Goal: Communication & Community: Answer question/provide support

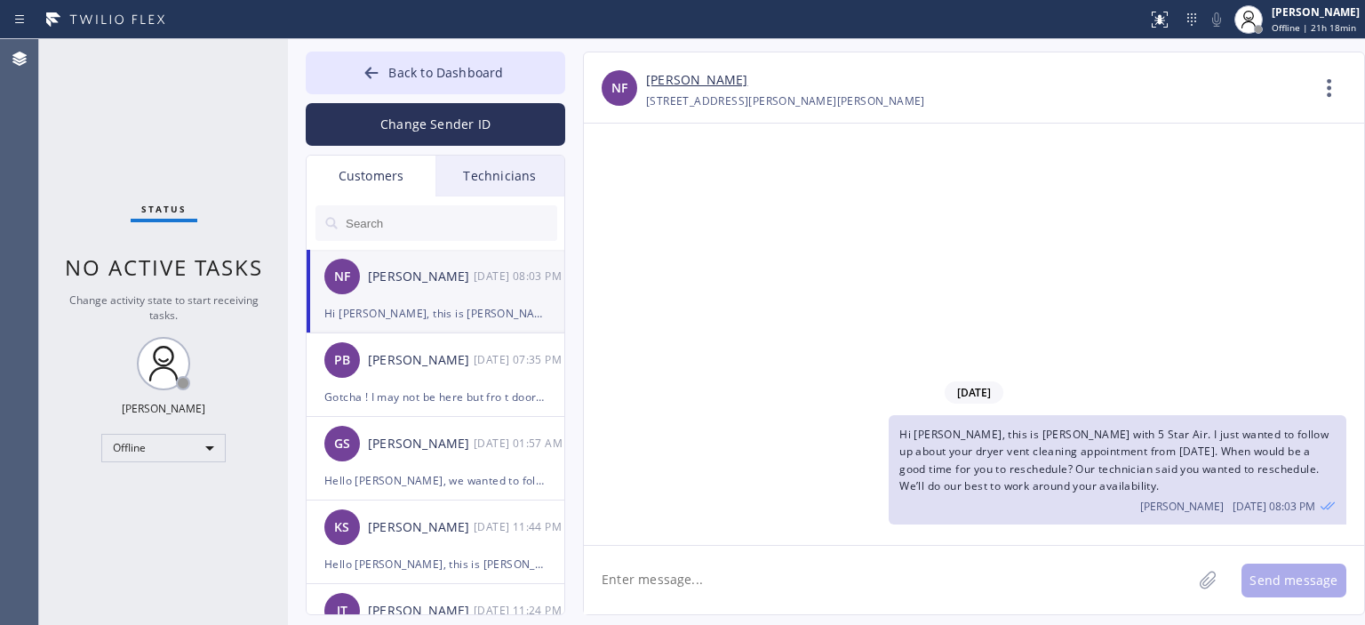
click at [421, 148] on div "Back to Dashboard Change Sender ID Customers Technicians NF [PERSON_NAME] [DATE…" at bounding box center [435, 333] width 259 height 563
click at [427, 120] on button "Change Sender ID" at bounding box center [435, 124] width 259 height 43
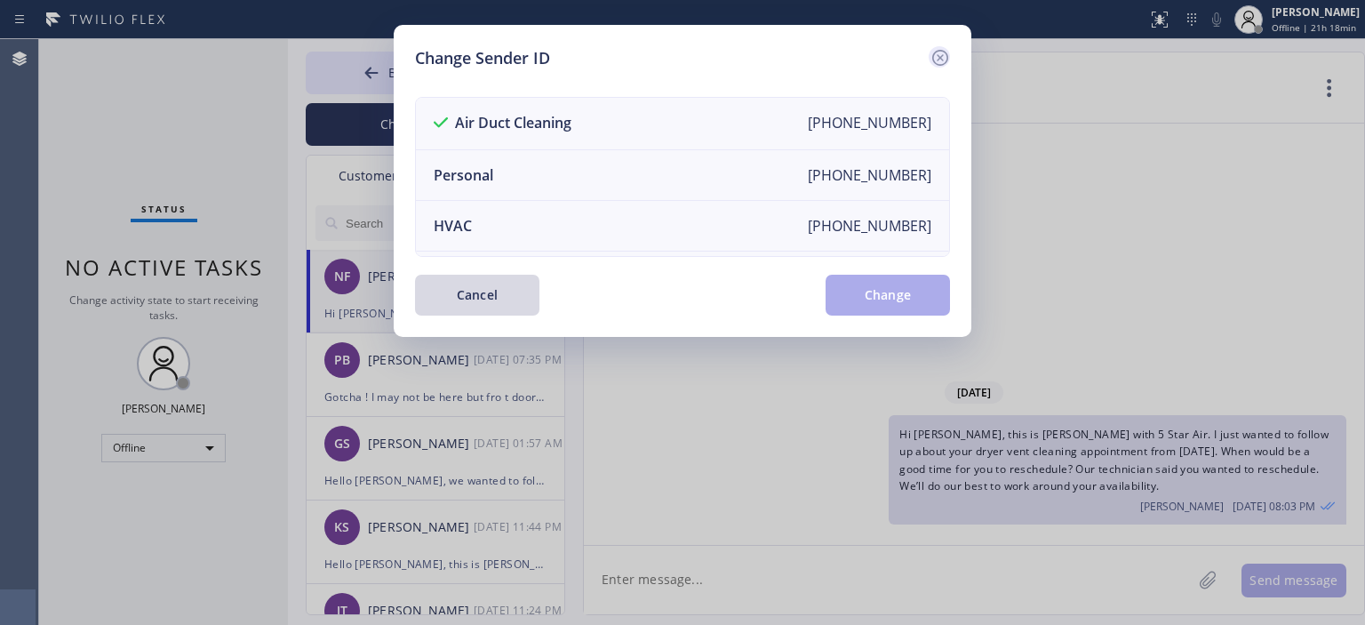
click at [942, 54] on icon at bounding box center [940, 58] width 16 height 16
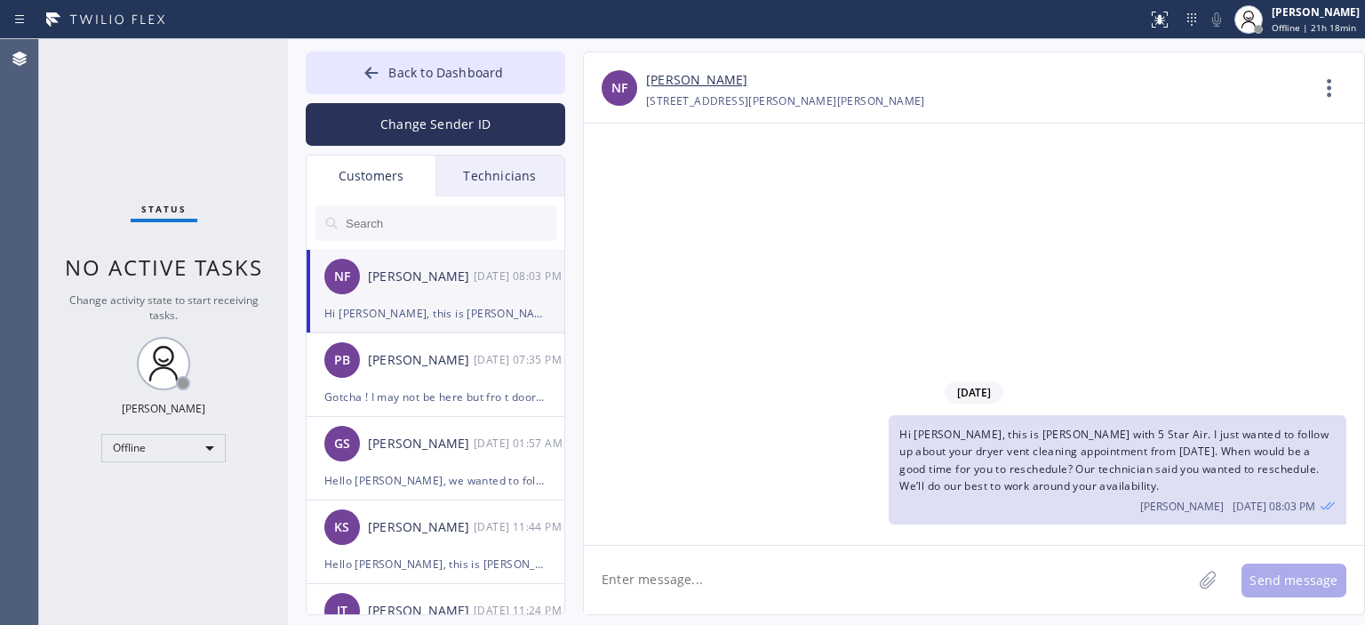
click at [405, 229] on input "text" at bounding box center [450, 223] width 213 height 36
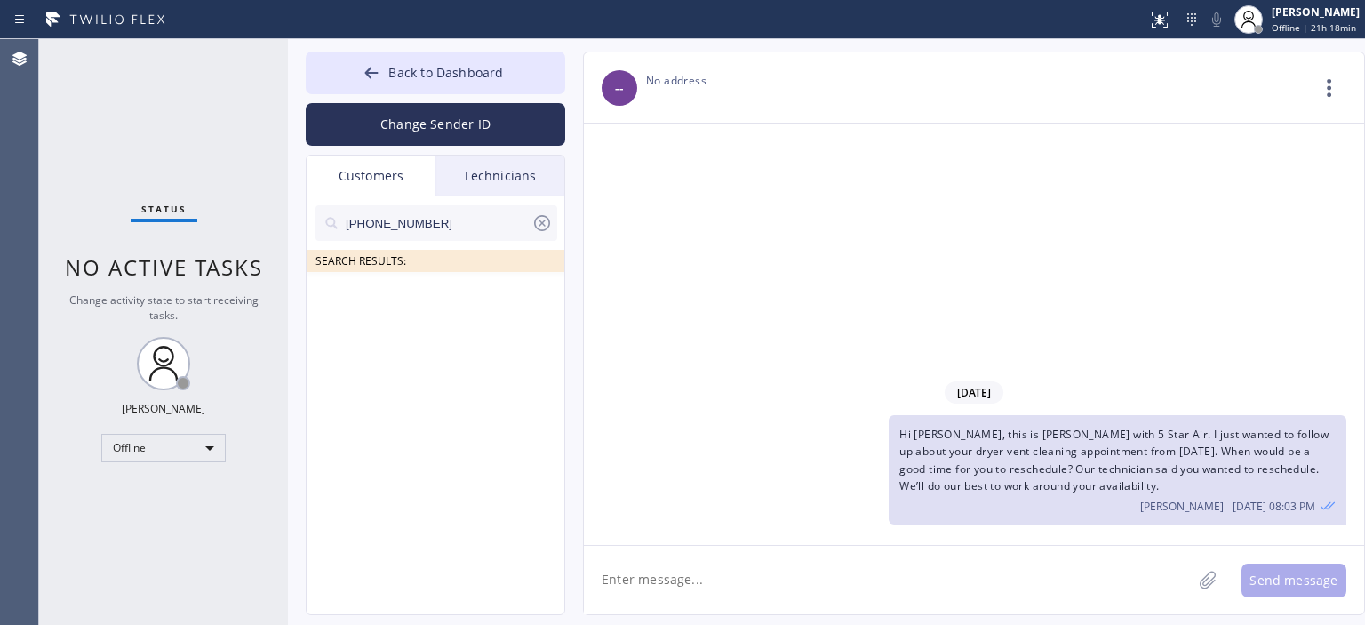
click at [462, 227] on input "[PHONE_NUMBER]" at bounding box center [437, 223] width 187 height 36
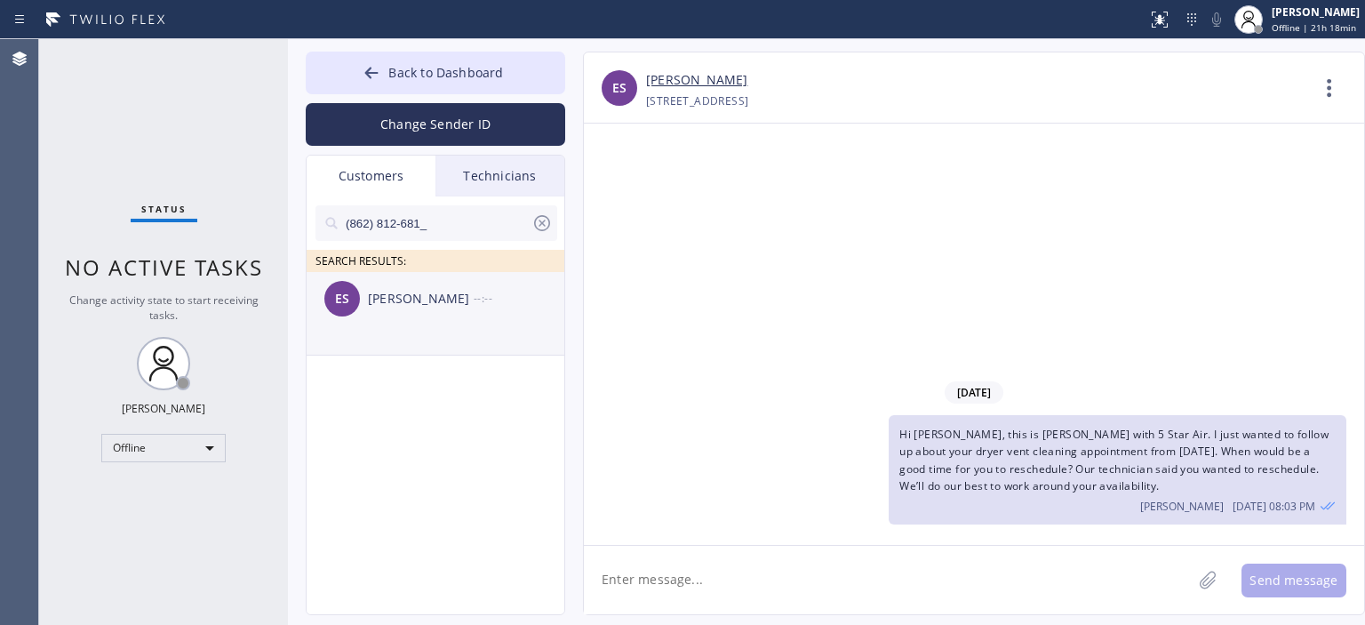
click at [439, 308] on div "ES [PERSON_NAME] --:--" at bounding box center [436, 298] width 259 height 53
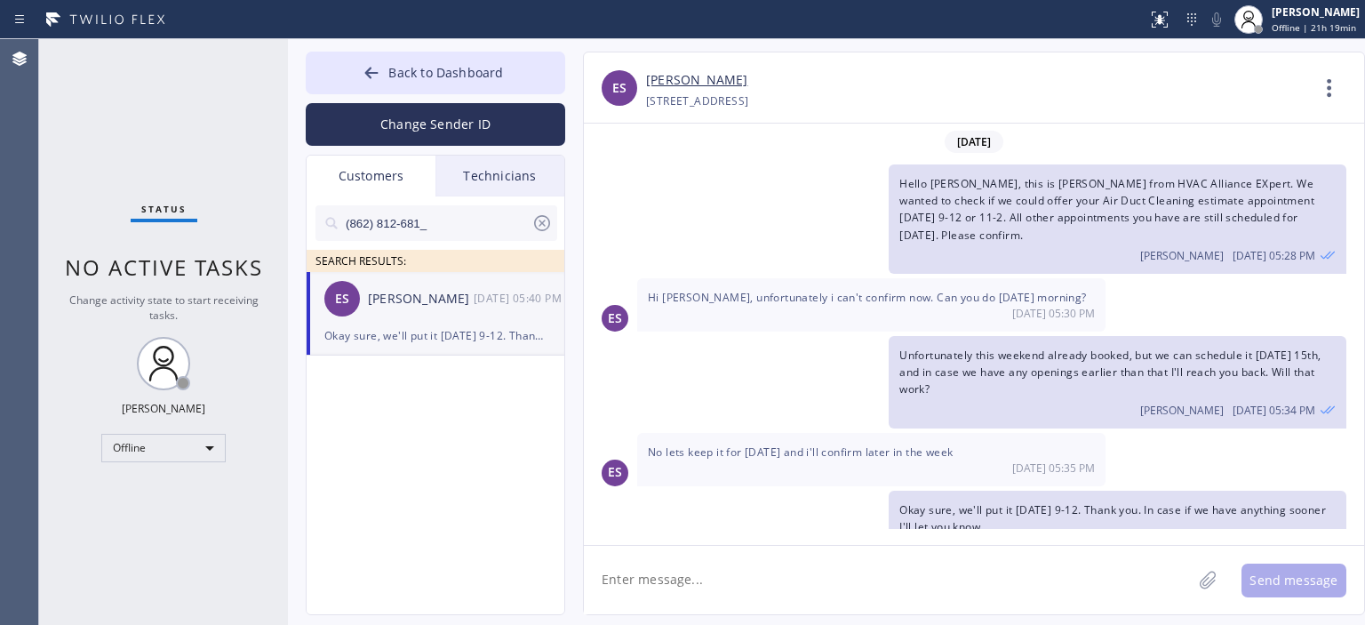
click at [817, 402] on div "Unfortunately this weekend already booked, but we can schedule it [DATE] 15th, …" at bounding box center [965, 382] width 762 height 92
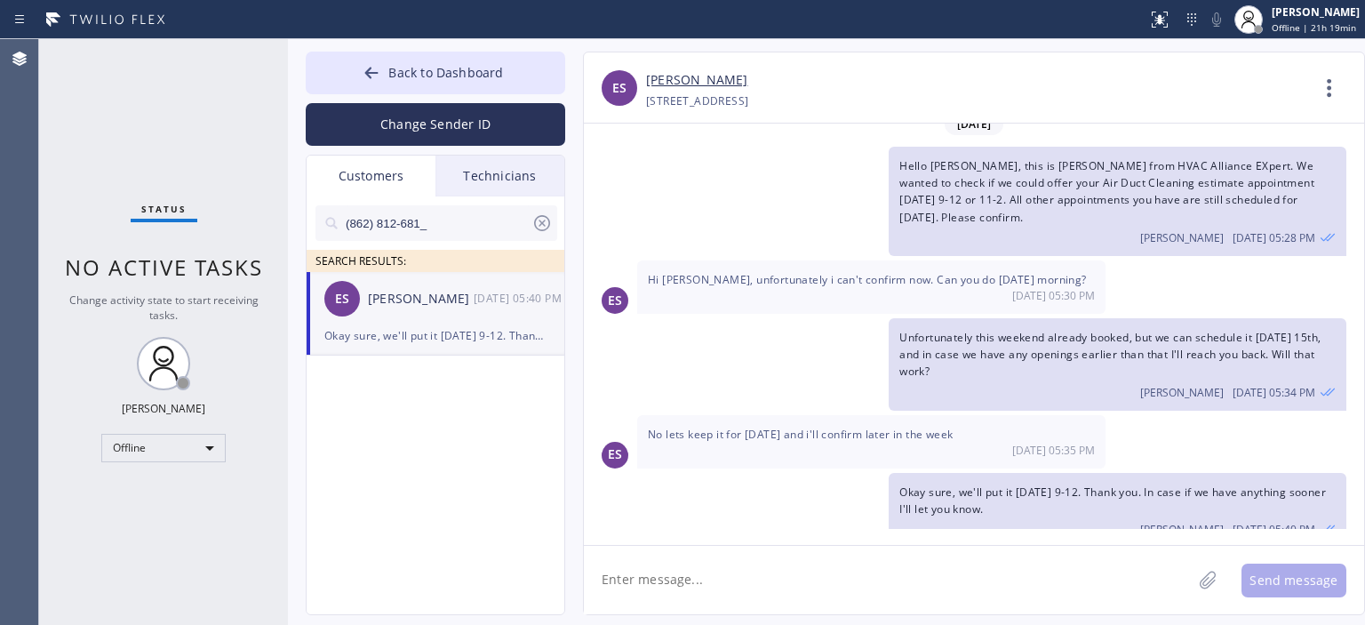
click at [793, 579] on textarea at bounding box center [888, 580] width 608 height 68
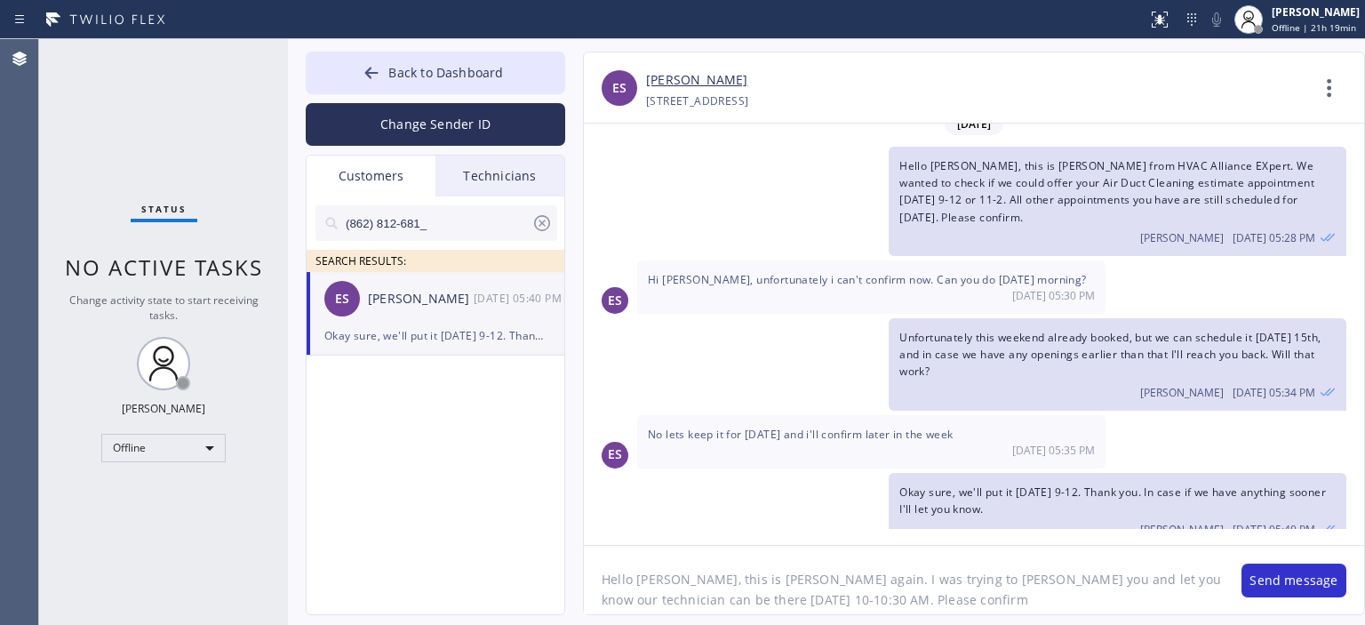
click at [793, 582] on textarea "Hello [PERSON_NAME], this is [PERSON_NAME] again. I was trying to [PERSON_NAME]…" at bounding box center [904, 580] width 640 height 68
type textarea "Hello [PERSON_NAME], this is [PERSON_NAME] again. I was trying to [PERSON_NAME]…"
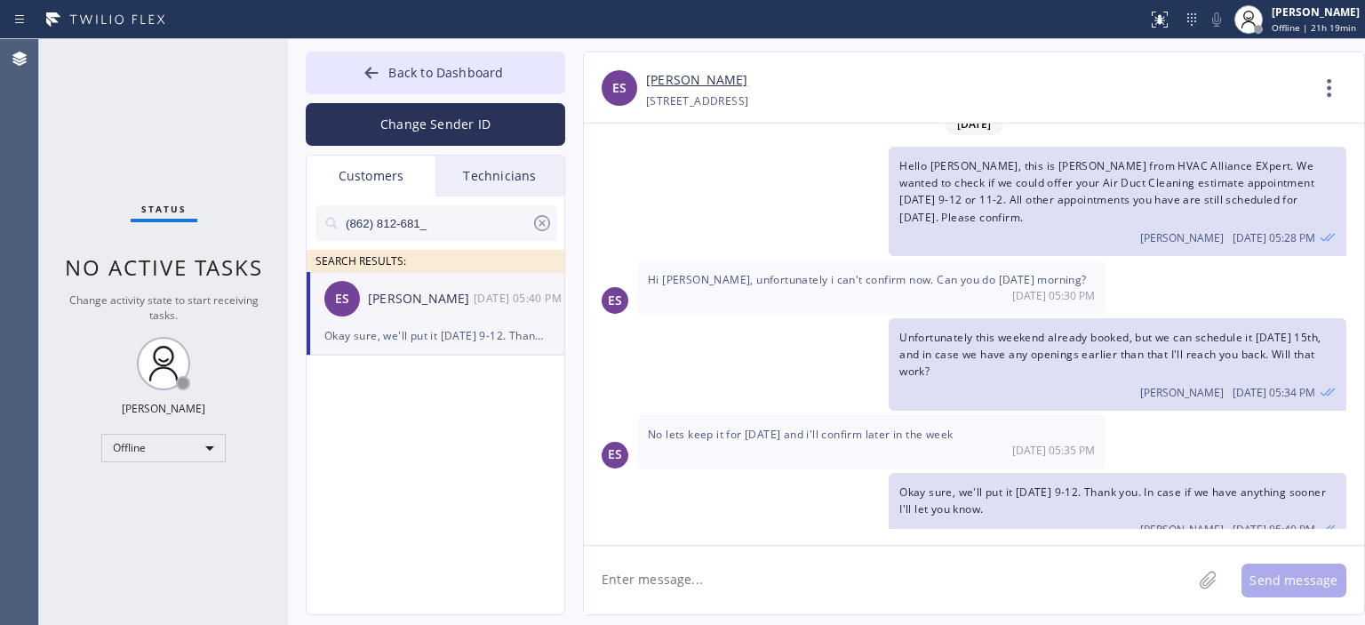
paste textarea "Hello [PERSON_NAME], this is [PERSON_NAME] again. I was trying to reach you and…"
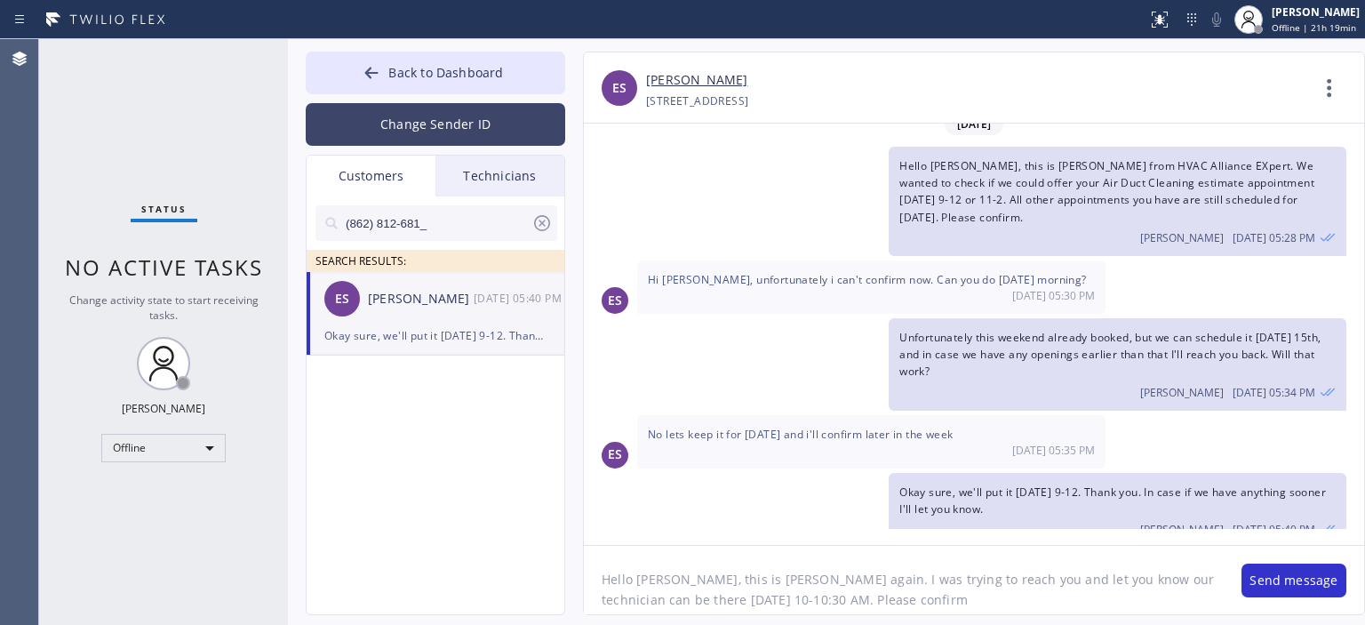
type textarea "Hello [PERSON_NAME], this is [PERSON_NAME] again. I was trying to reach you and…"
click at [379, 117] on button "Change Sender ID" at bounding box center [435, 124] width 259 height 43
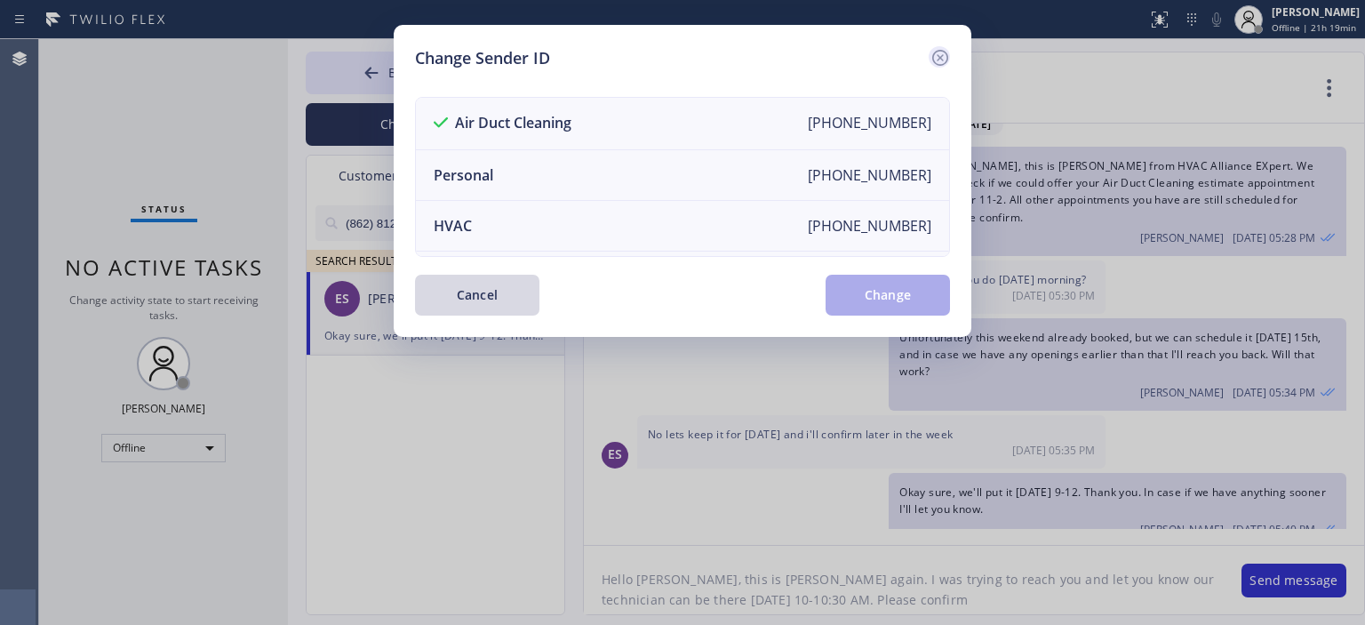
click at [935, 58] on icon at bounding box center [939, 57] width 21 height 21
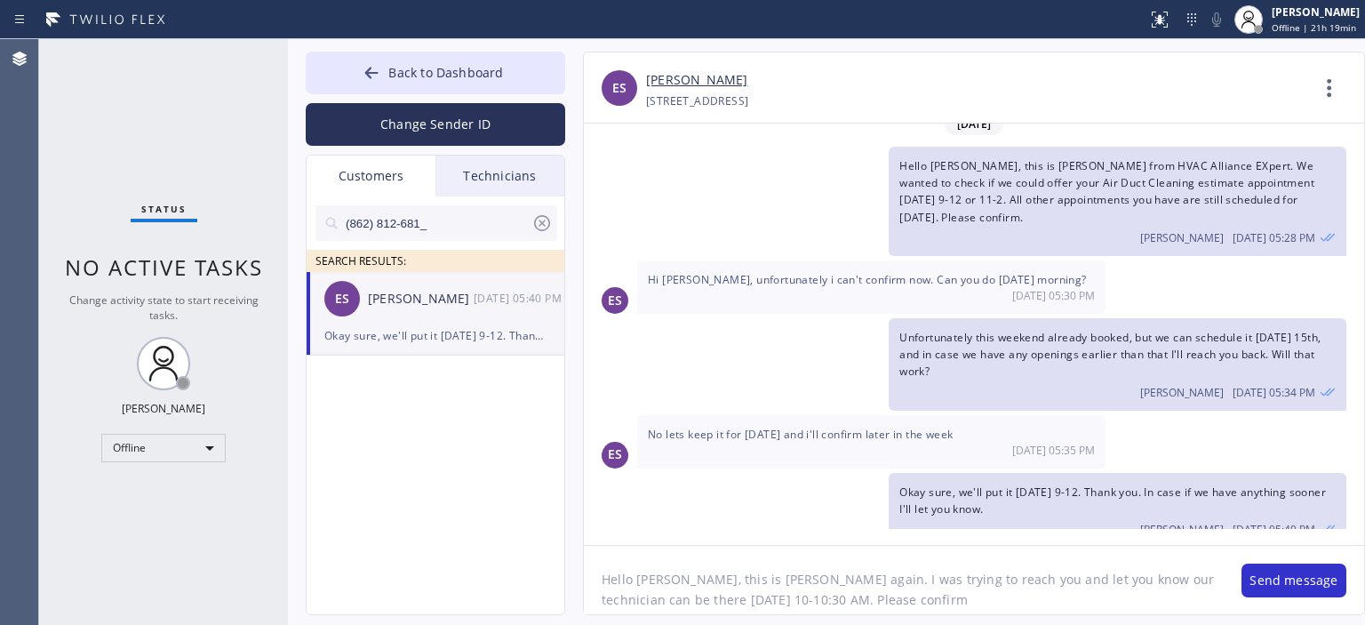
click at [1295, 562] on div "Hello [PERSON_NAME], this is [PERSON_NAME] again. I was trying to reach you and…" at bounding box center [974, 579] width 780 height 69
click at [1307, 571] on button "Send message" at bounding box center [1293, 580] width 105 height 34
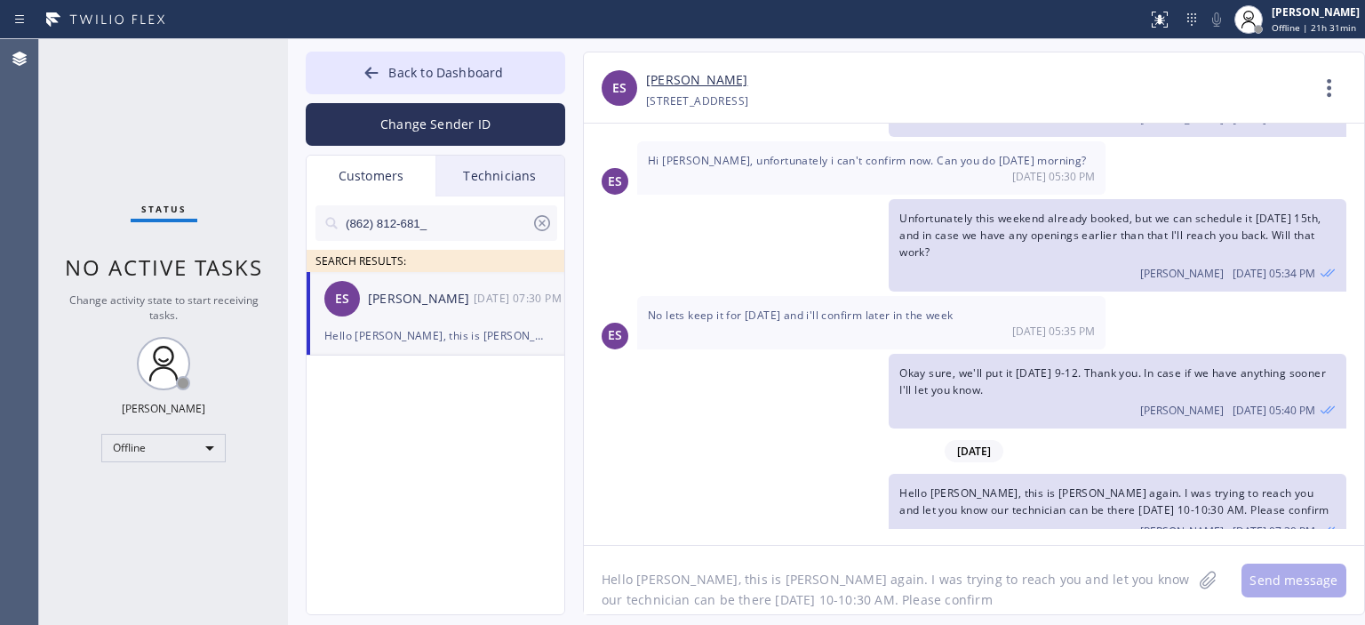
click at [538, 230] on icon at bounding box center [541, 222] width 21 height 21
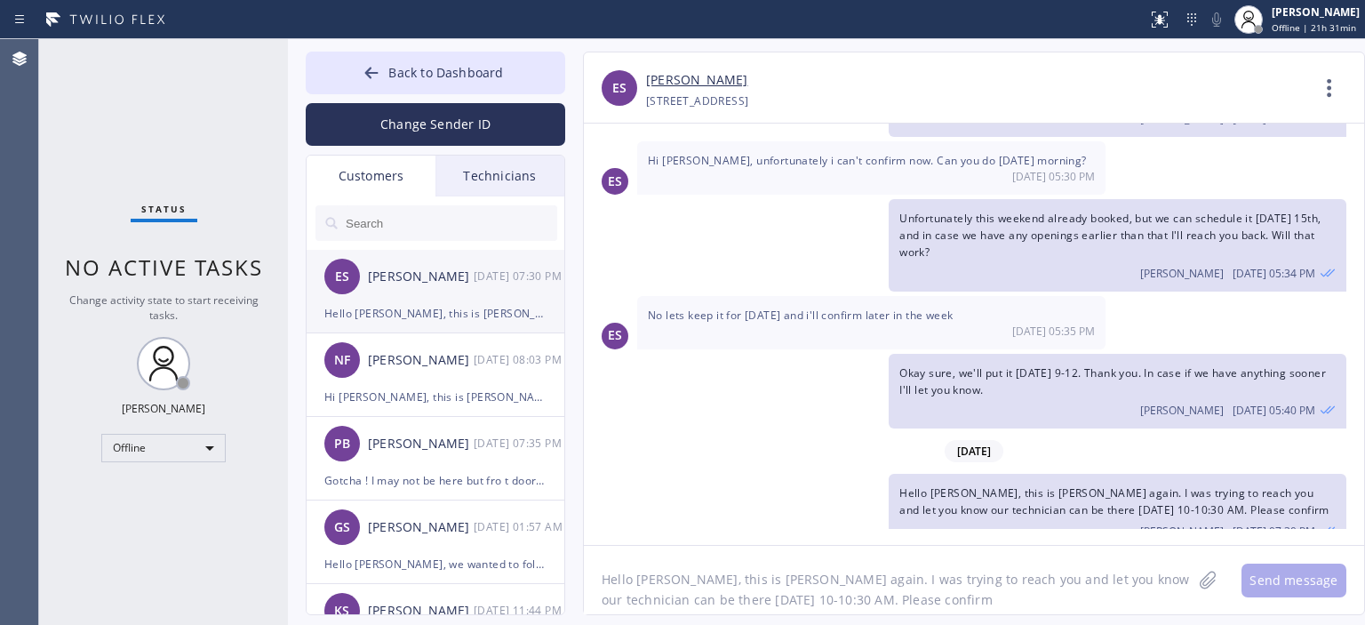
click at [491, 311] on div "Hello [PERSON_NAME], this is [PERSON_NAME] again. I was trying to reach you and…" at bounding box center [435, 313] width 222 height 20
click at [1304, 433] on div "[DATE]" at bounding box center [974, 451] width 780 height 36
click at [854, 575] on textarea "Hello [PERSON_NAME], this is [PERSON_NAME] again. I was trying to reach you and…" at bounding box center [888, 580] width 608 height 68
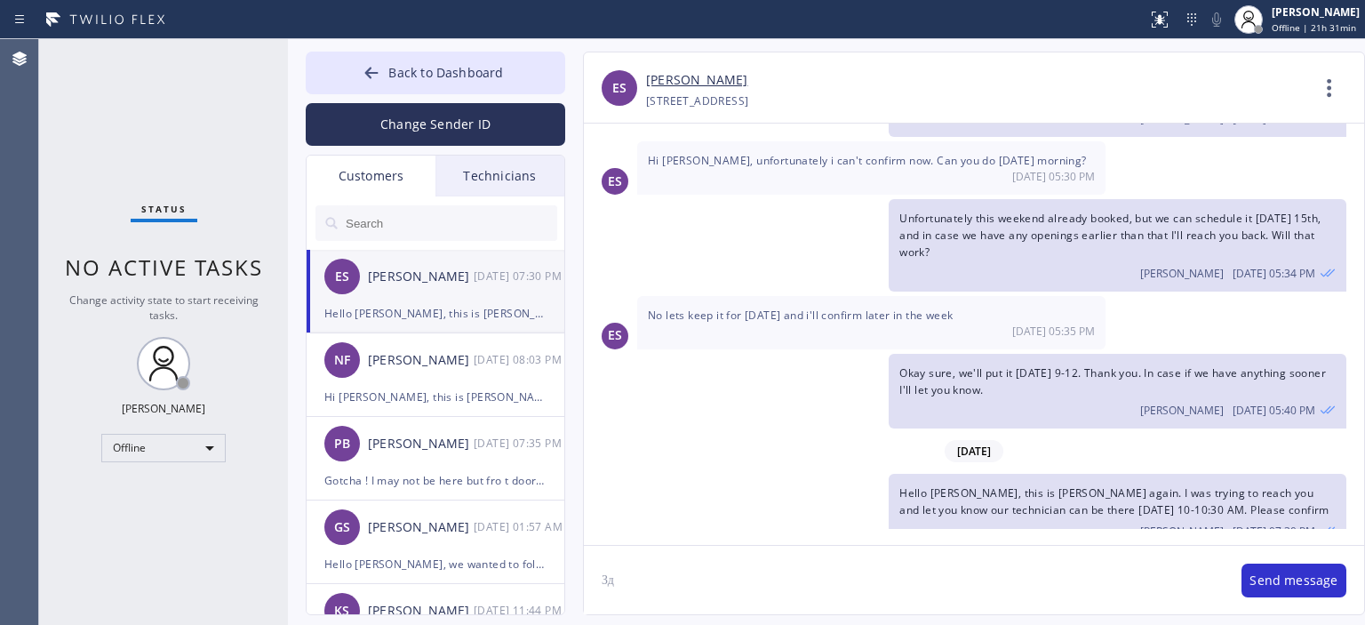
type textarea "З"
type textarea "Please confirm your appointment and I"
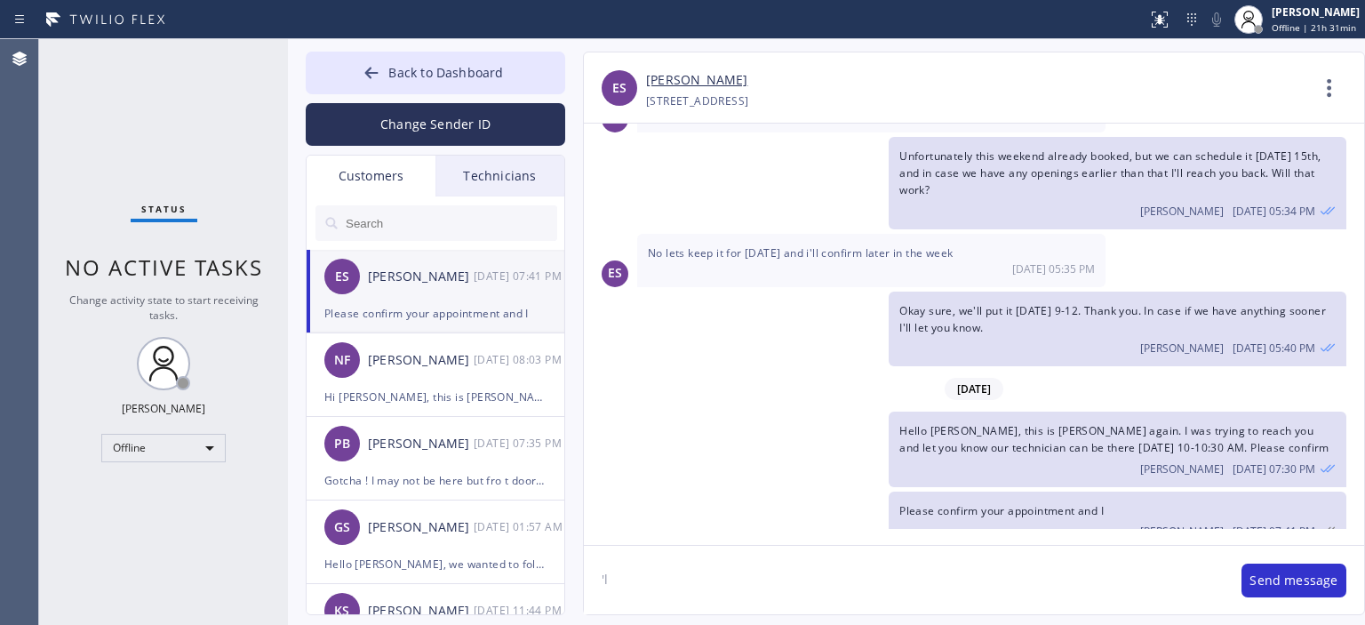
type textarea "'"
type textarea "a"
type textarea "S"
click at [854, 575] on textarea "And I will let you know what's our technician ETA is" at bounding box center [904, 580] width 640 height 68
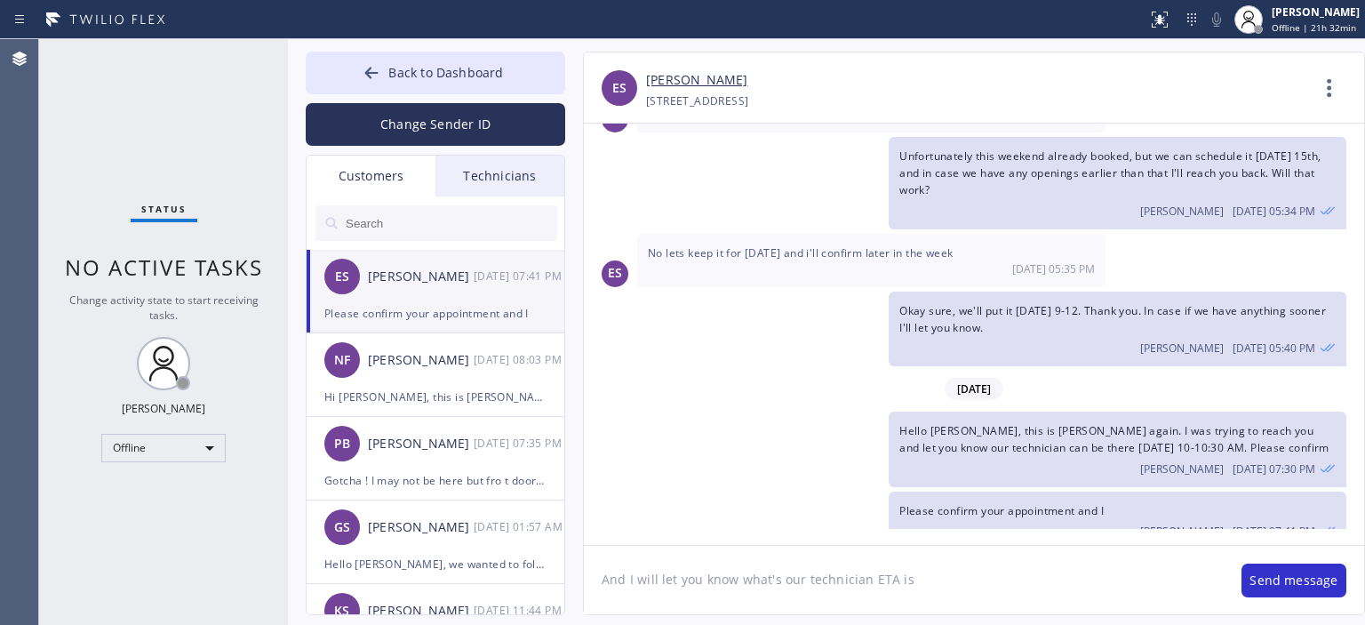
click at [854, 575] on textarea "And I will let you know what's our technician ETA is" at bounding box center [904, 580] width 640 height 68
type textarea "And I will let you know what's our technician ETA is"
paste textarea "And I will let you know what's our technician ETA is"
type textarea "And I will let you know what's our technician ETA is"
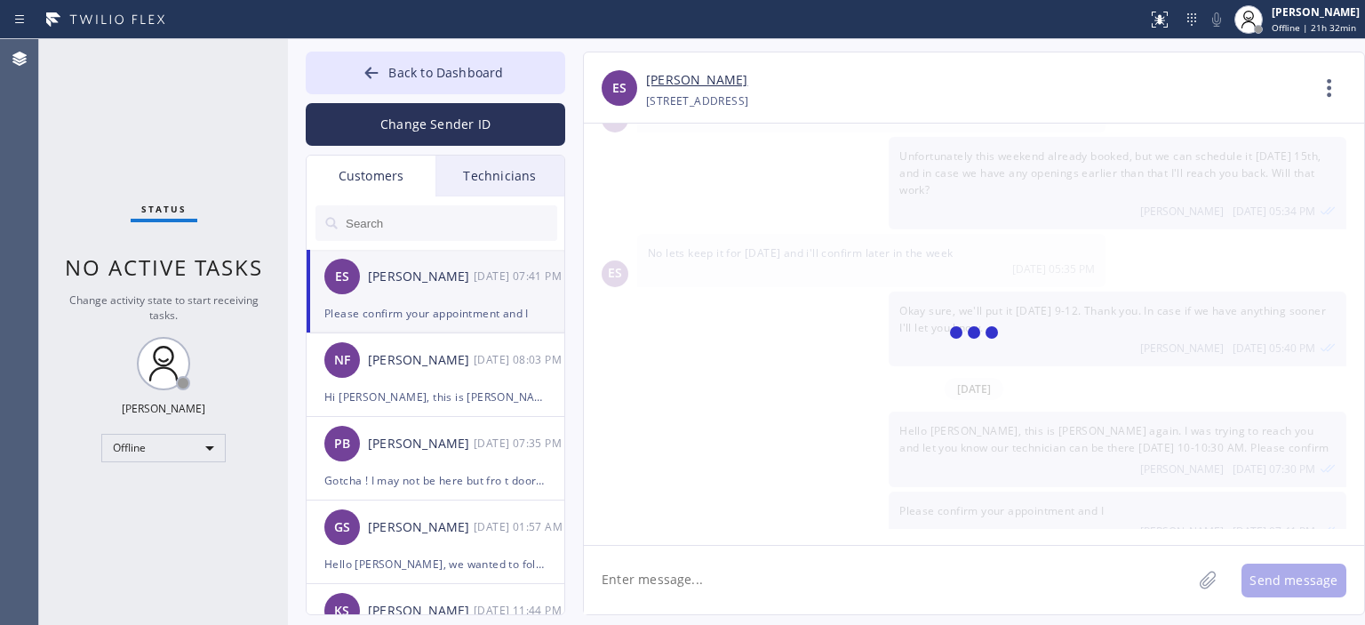
scroll to position [260, 0]
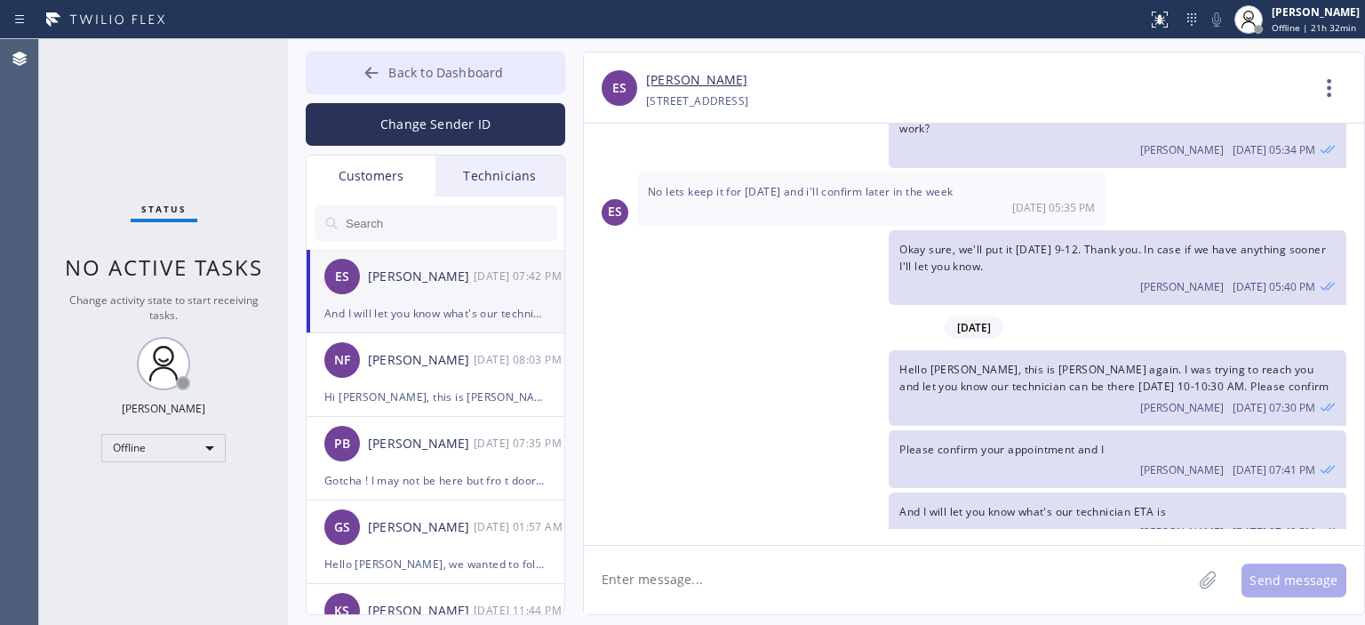
click at [353, 74] on button "Back to Dashboard" at bounding box center [435, 73] width 259 height 43
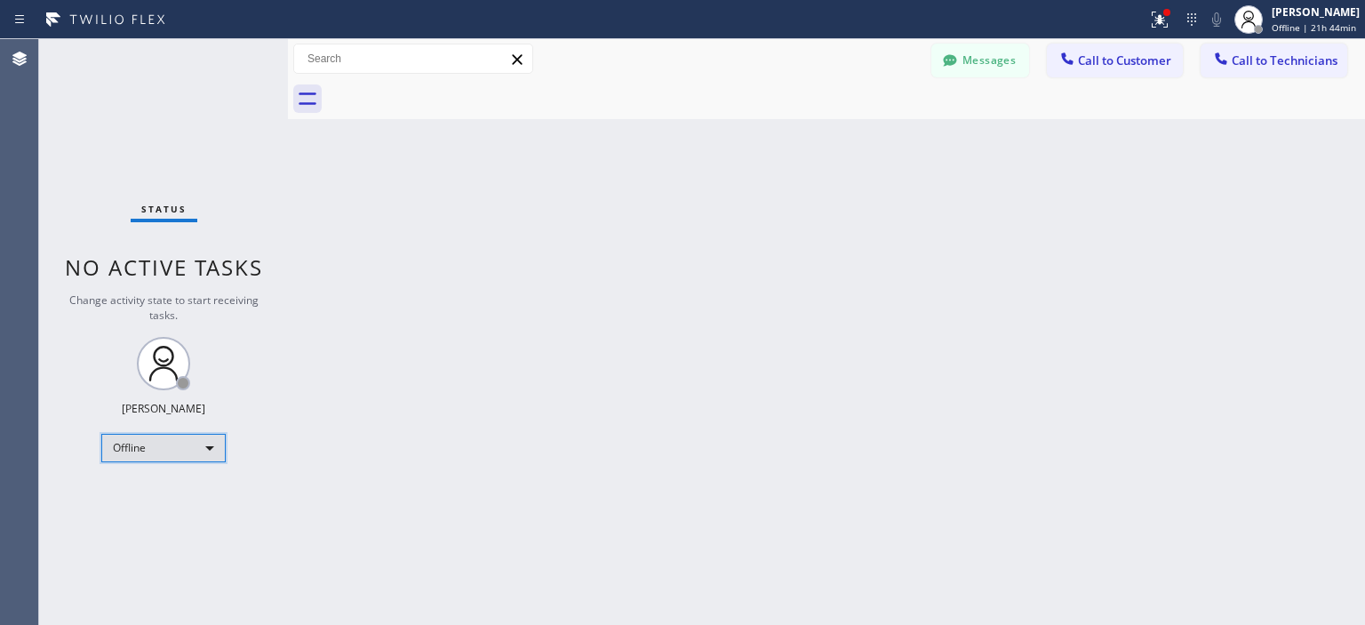
click at [187, 434] on div "Offline" at bounding box center [163, 448] width 124 height 28
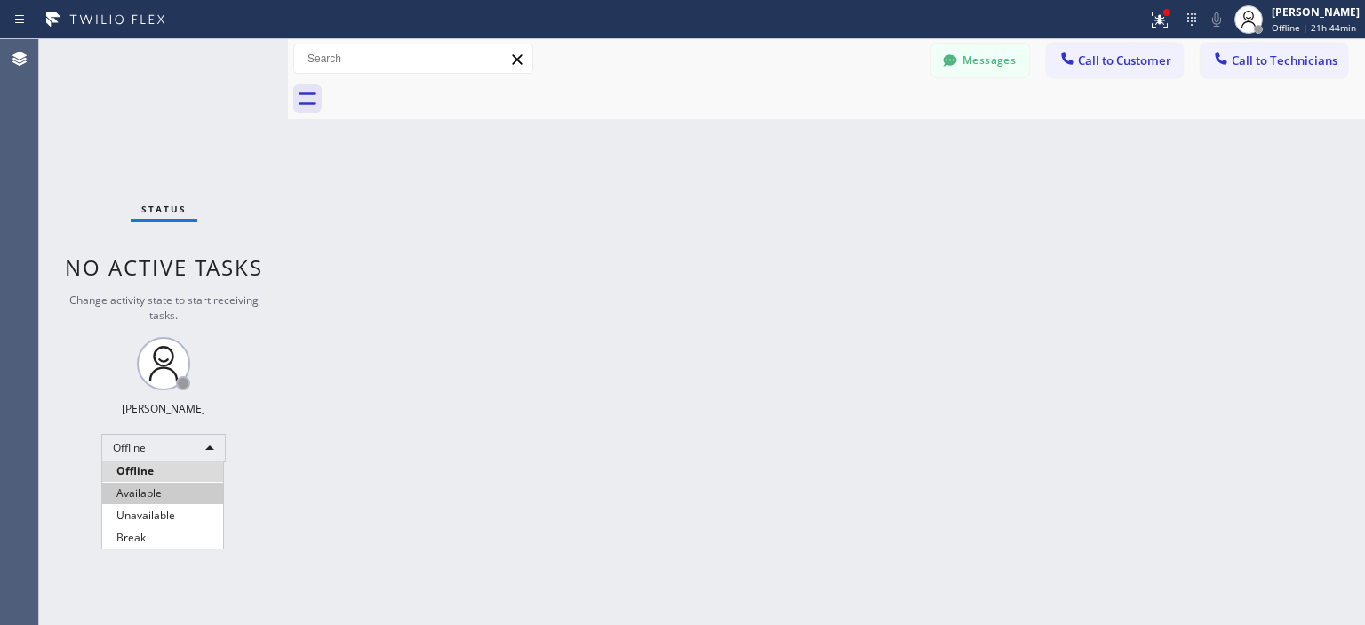
click at [184, 492] on li "Available" at bounding box center [162, 493] width 121 height 21
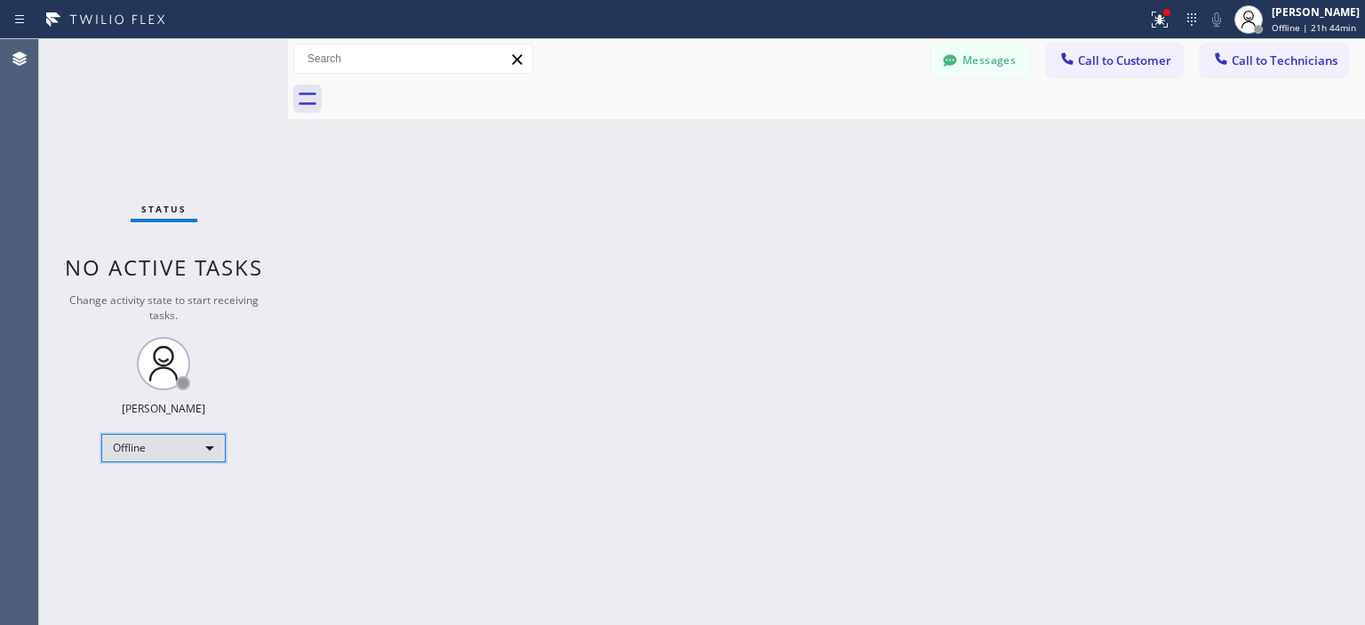
click at [178, 441] on div "Offline" at bounding box center [163, 448] width 124 height 28
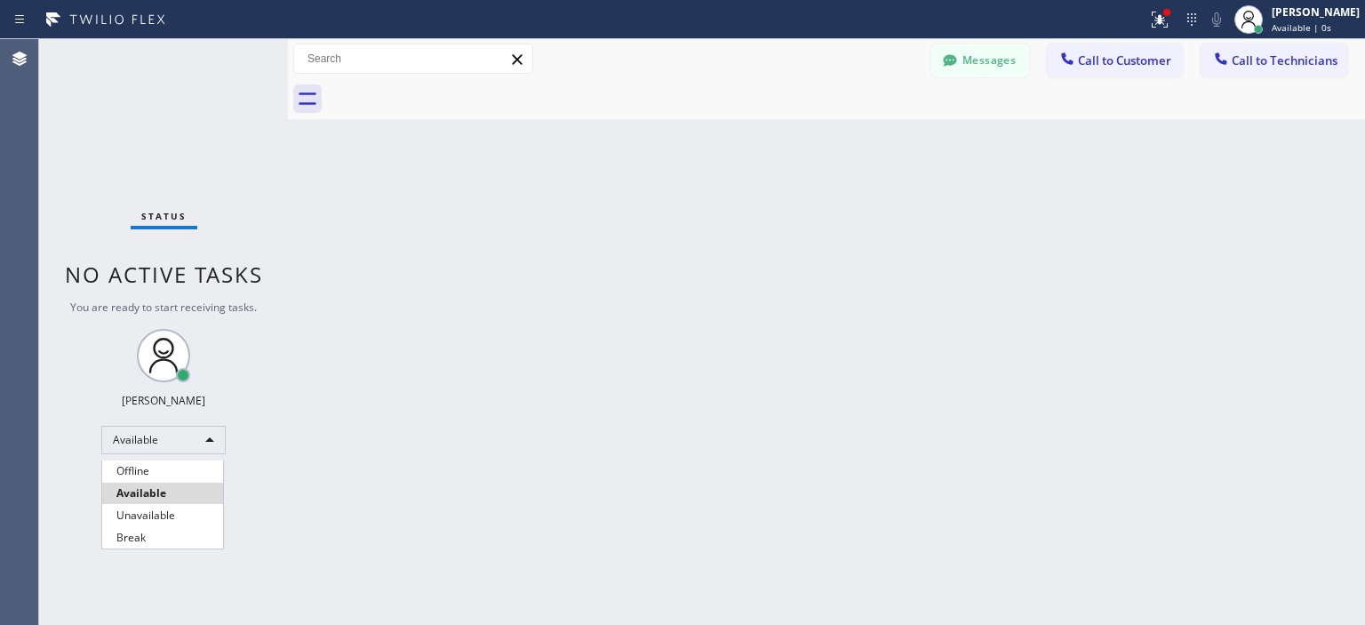
click at [160, 491] on li "Available" at bounding box center [162, 493] width 121 height 21
click at [970, 64] on button "Messages" at bounding box center [980, 61] width 98 height 34
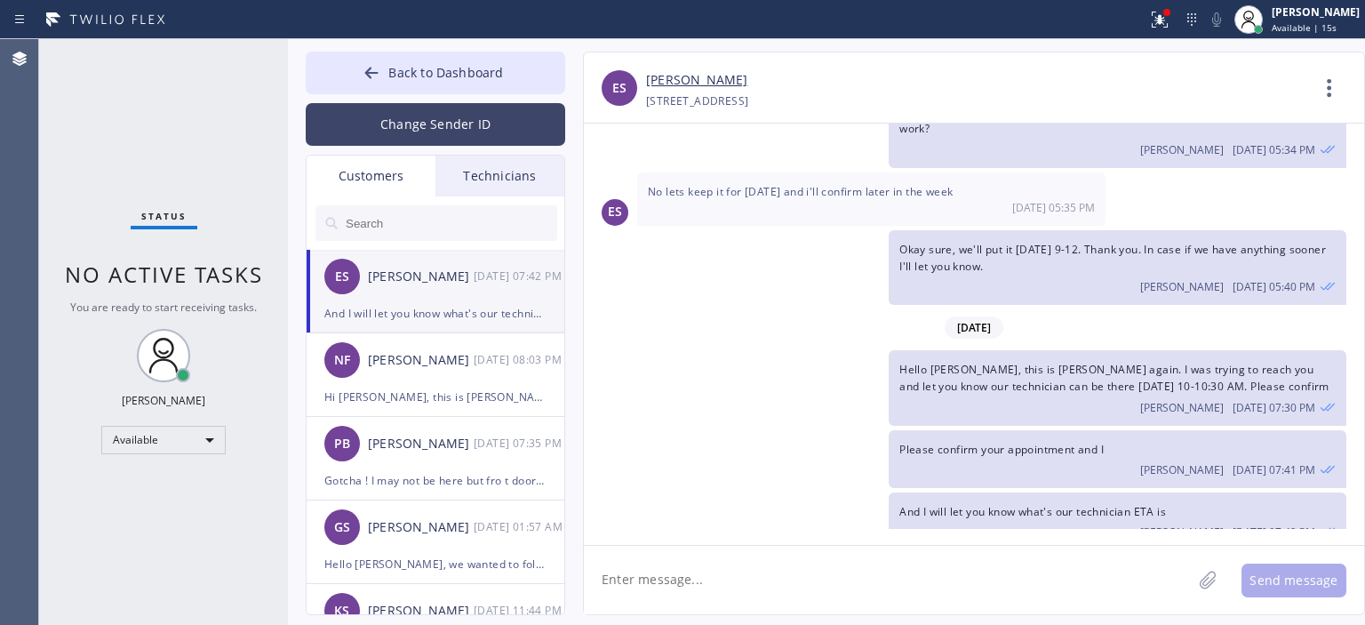
click at [483, 137] on button "Change Sender ID" at bounding box center [435, 124] width 259 height 43
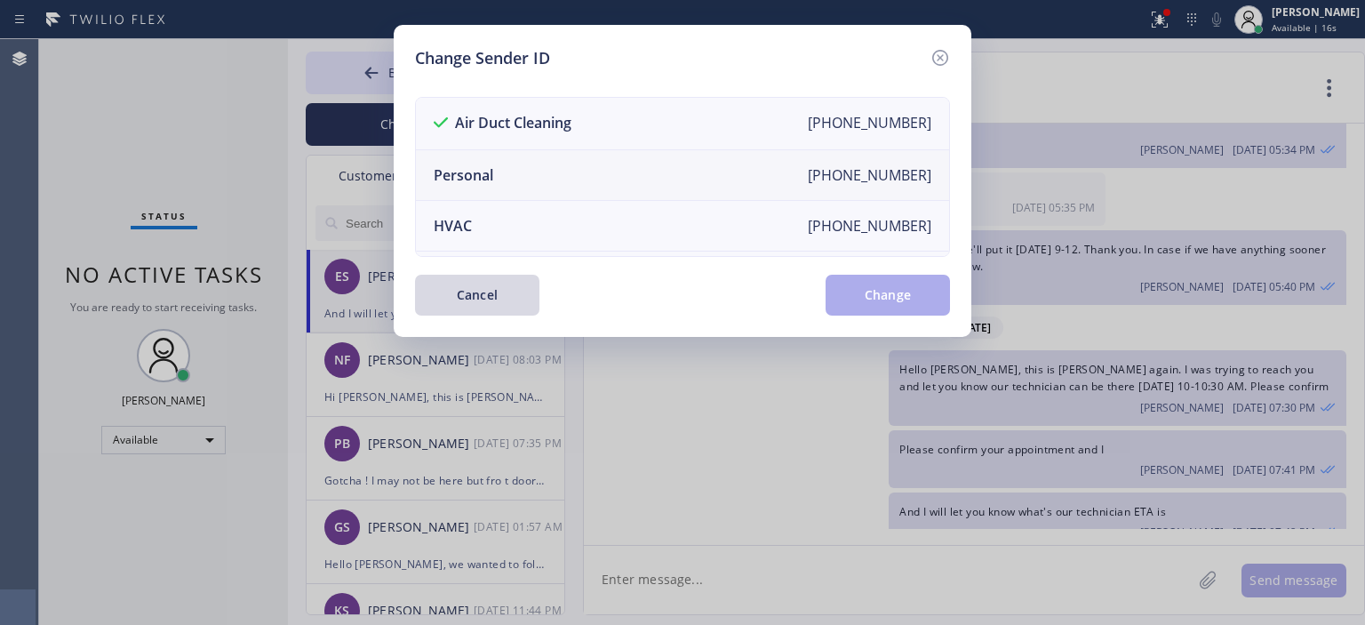
click at [508, 179] on li "Personal [PHONE_NUMBER]" at bounding box center [682, 175] width 533 height 51
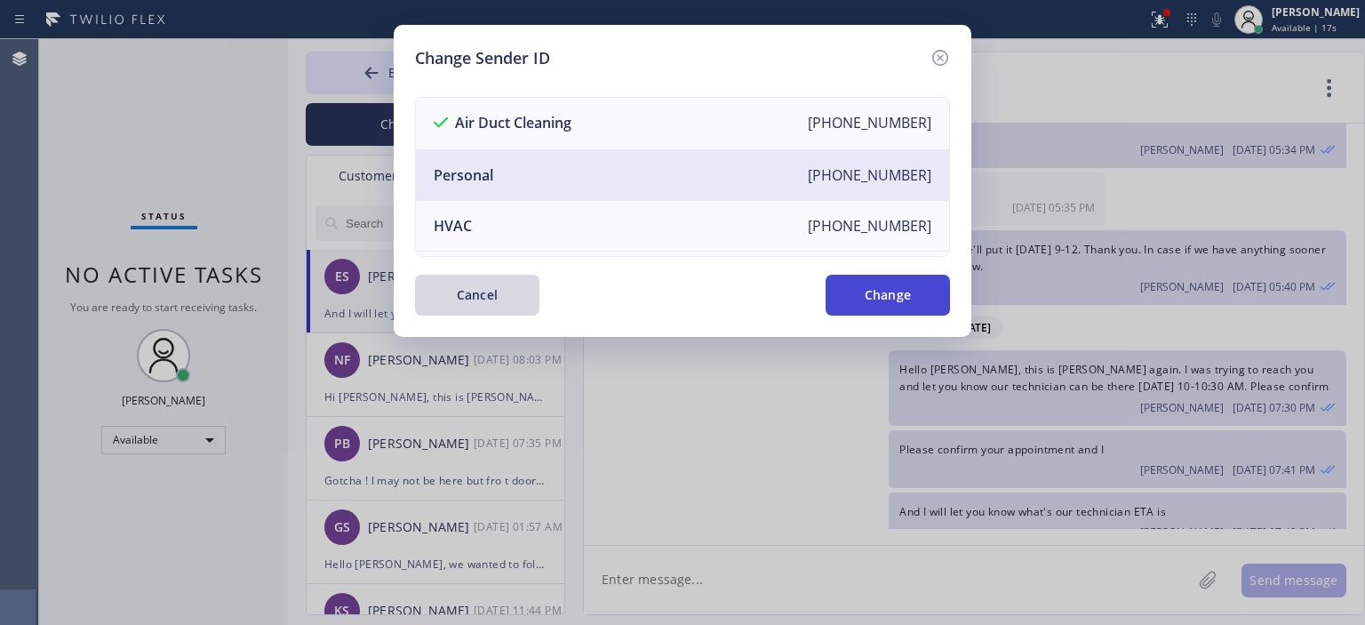
click at [891, 294] on button "Change" at bounding box center [888, 295] width 124 height 41
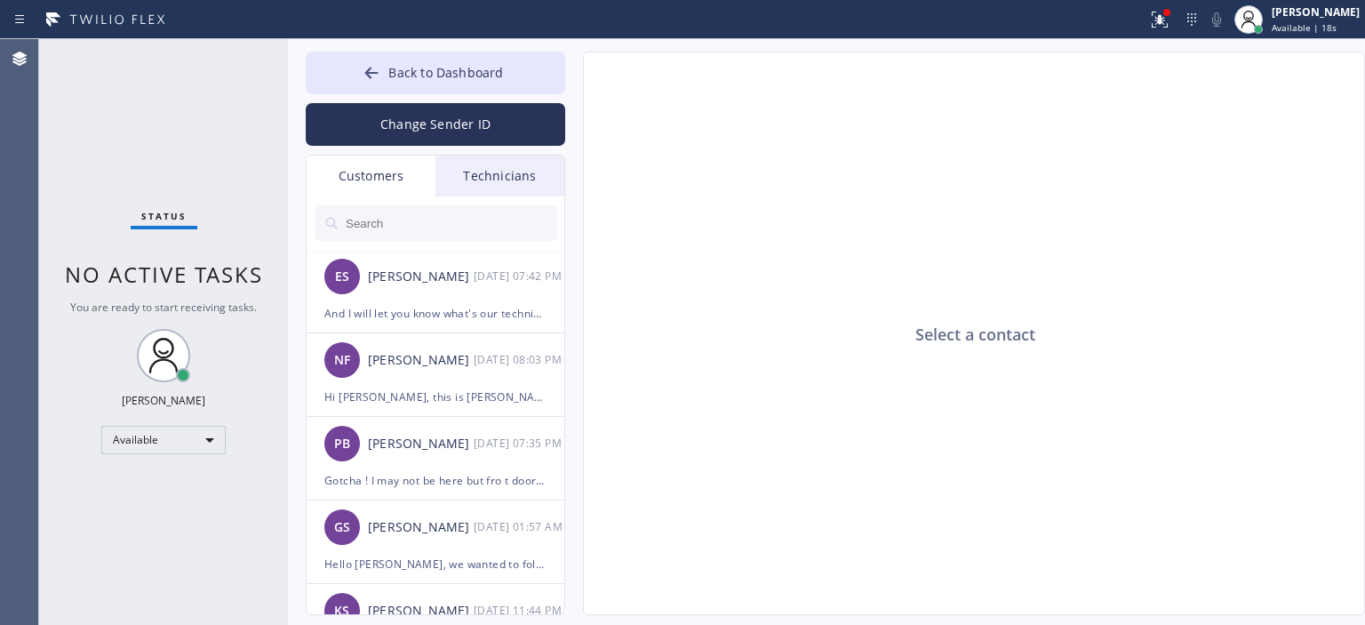
click at [544, 176] on div "Technicians" at bounding box center [499, 176] width 129 height 41
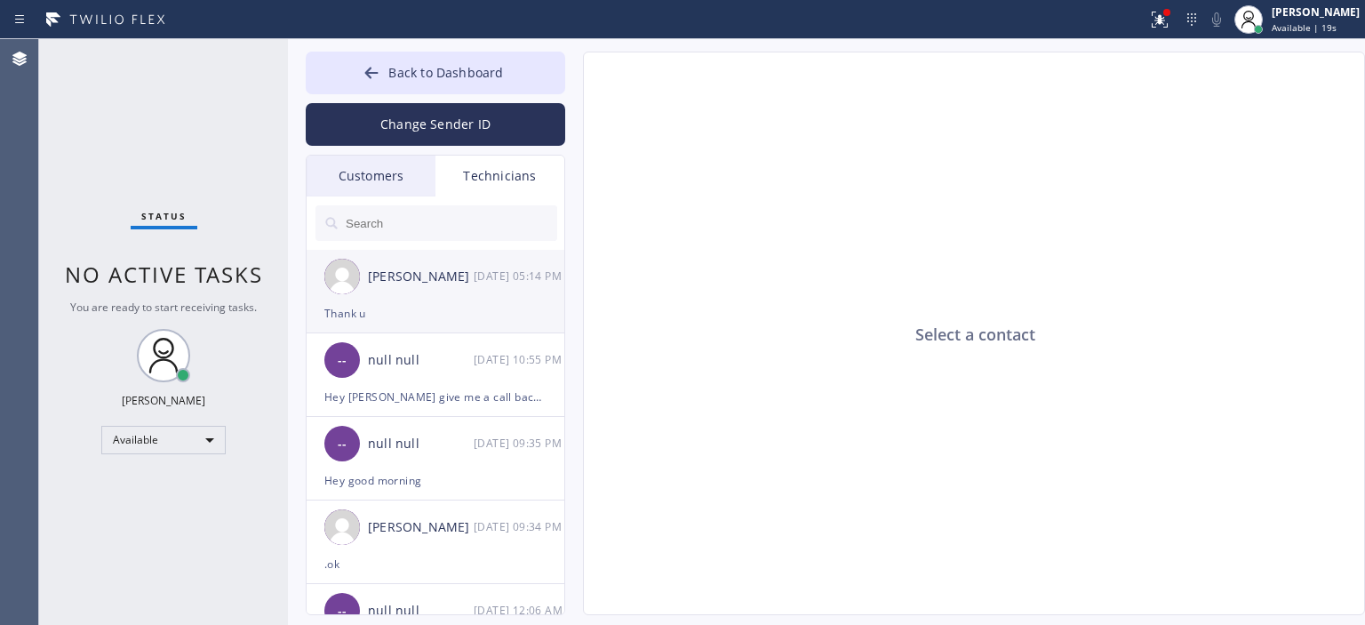
click at [502, 294] on div "[PERSON_NAME] [DATE] 05:14 PM" at bounding box center [436, 276] width 259 height 53
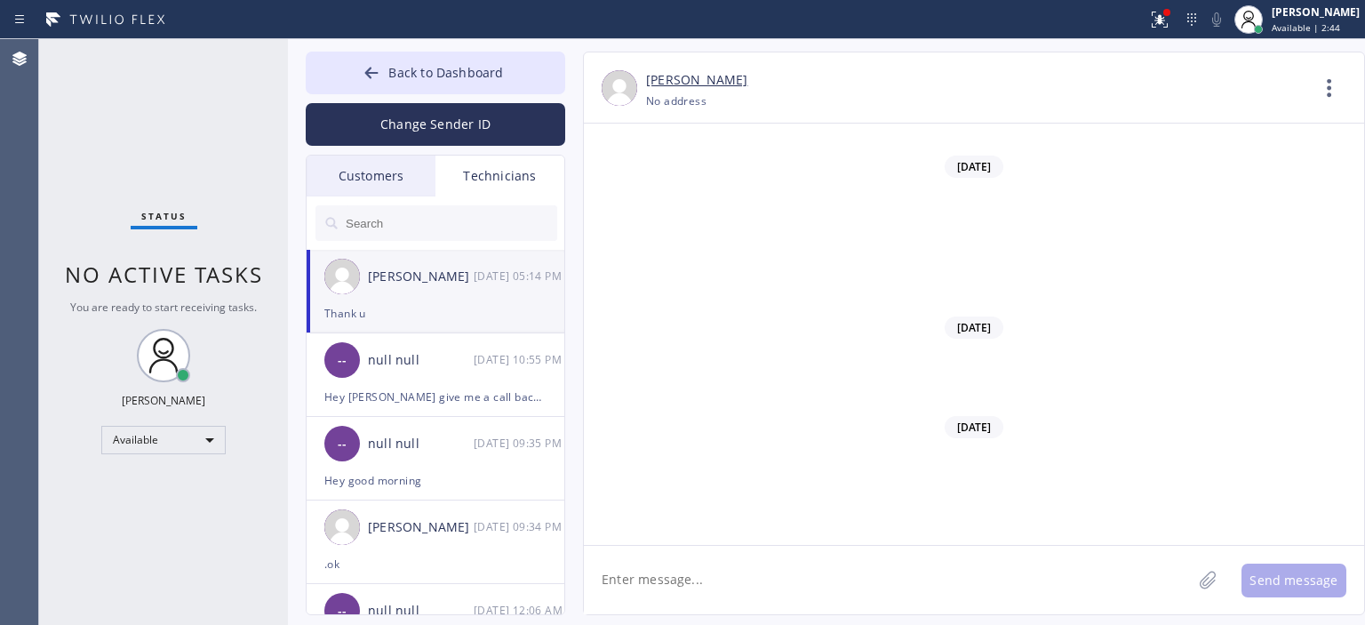
scroll to position [98030, 0]
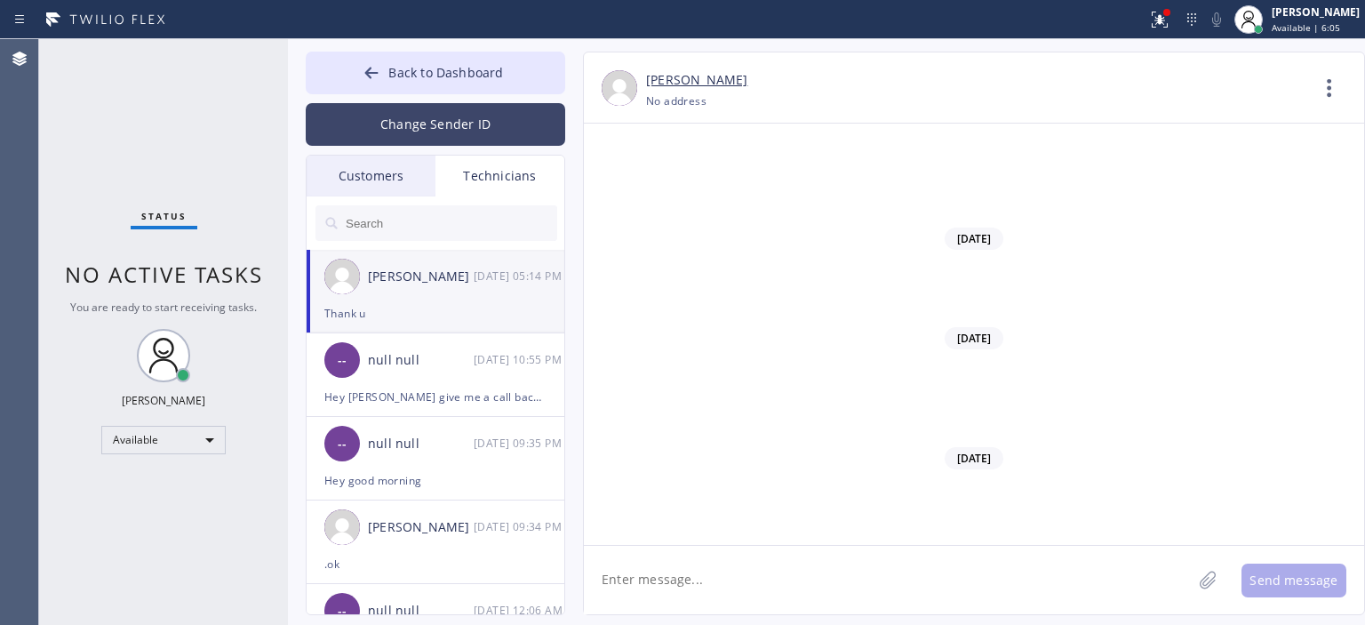
click at [465, 124] on button "Change Sender ID" at bounding box center [435, 124] width 259 height 43
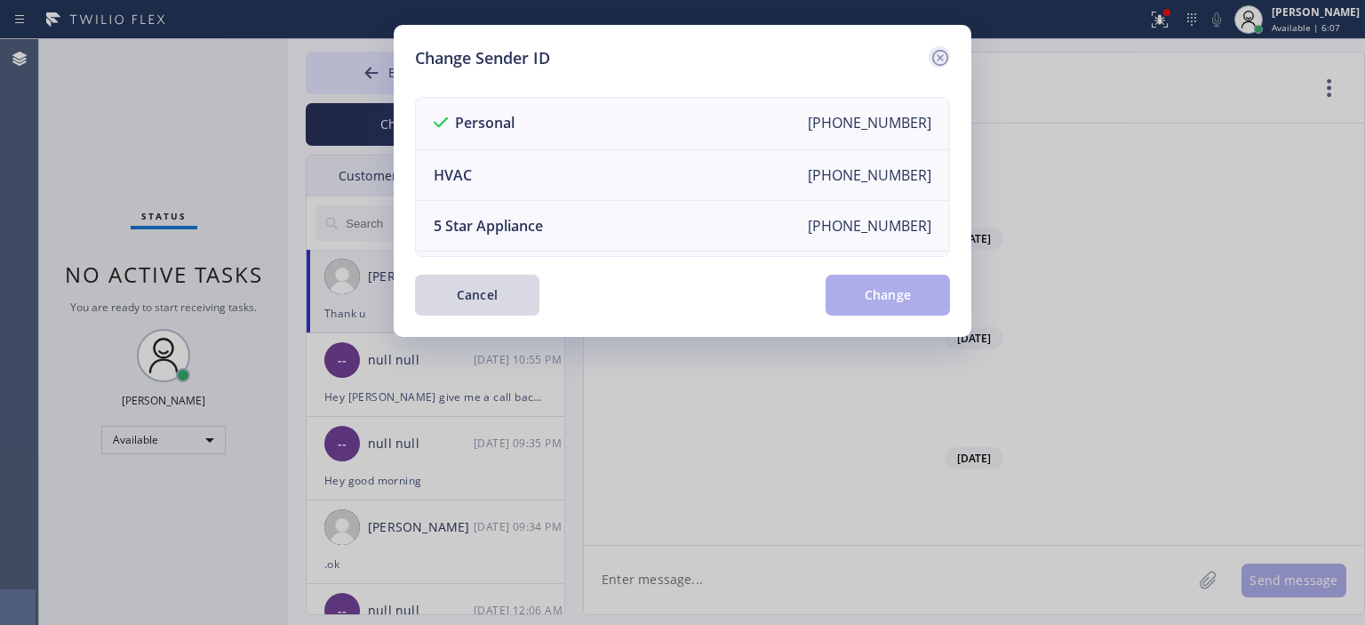
click at [946, 52] on icon at bounding box center [939, 57] width 21 height 21
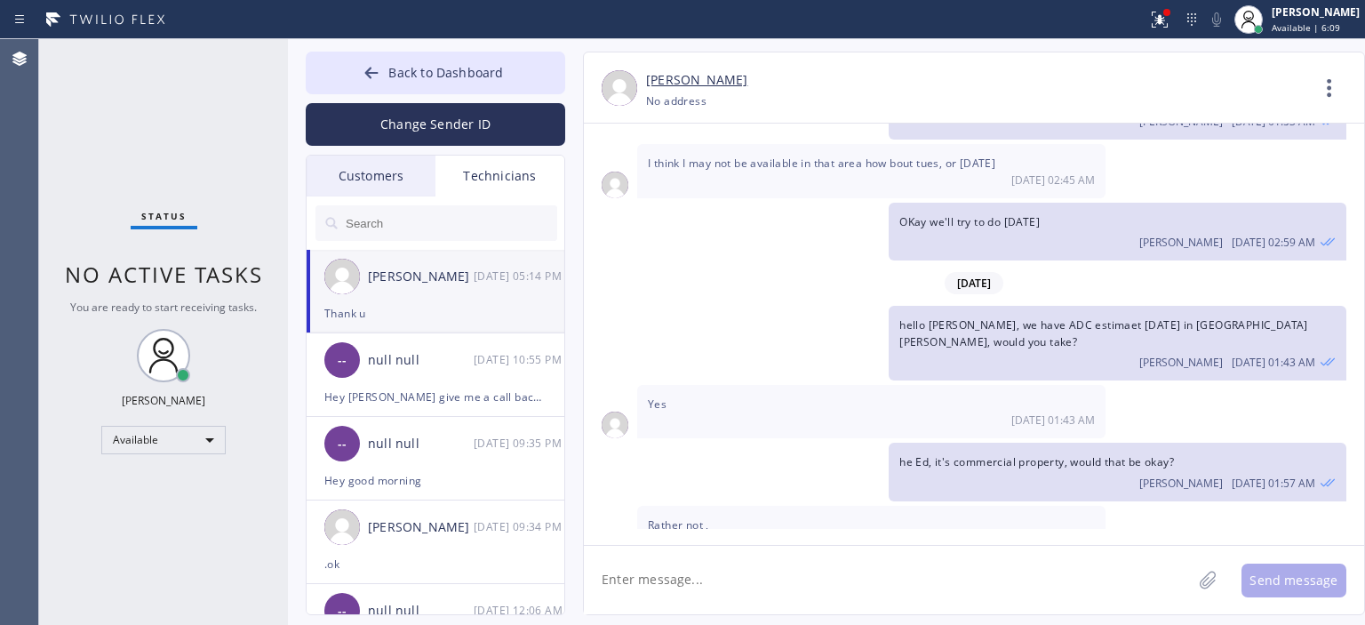
scroll to position [102630, 0]
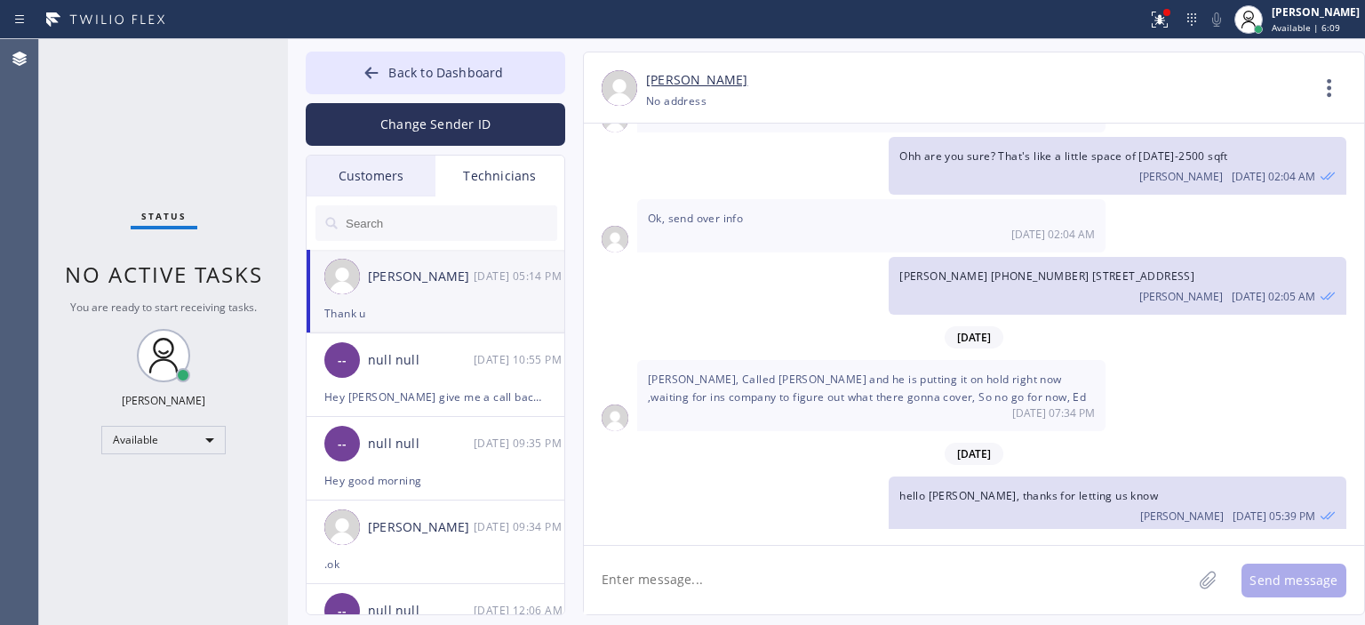
click at [689, 582] on textarea at bounding box center [888, 580] width 608 height 68
paste textarea "805) 453-7563"
click at [605, 582] on textarea "805) 453-7563" at bounding box center [904, 580] width 640 height 68
click at [601, 578] on textarea "805) 453-7563" at bounding box center [904, 580] width 640 height 68
click at [789, 567] on textarea "[PHONE_NUMBER]" at bounding box center [904, 580] width 640 height 68
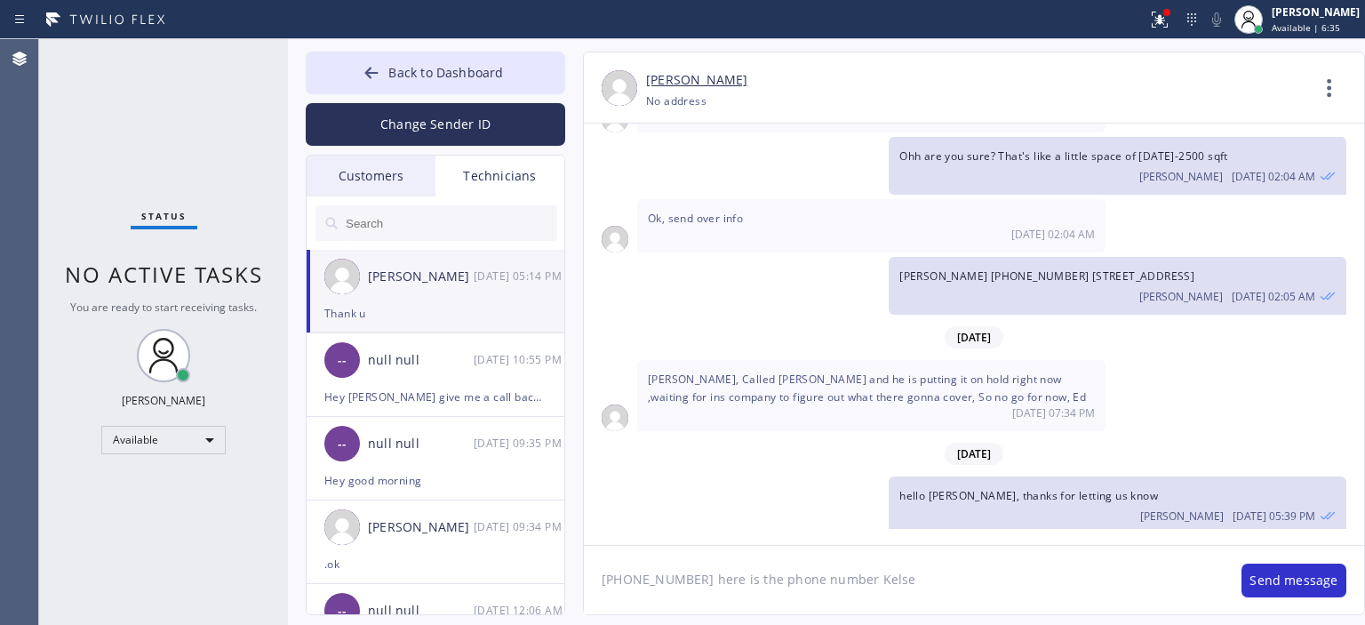
type textarea "[PHONE_NUMBER] here is the phone number [PERSON_NAME]"
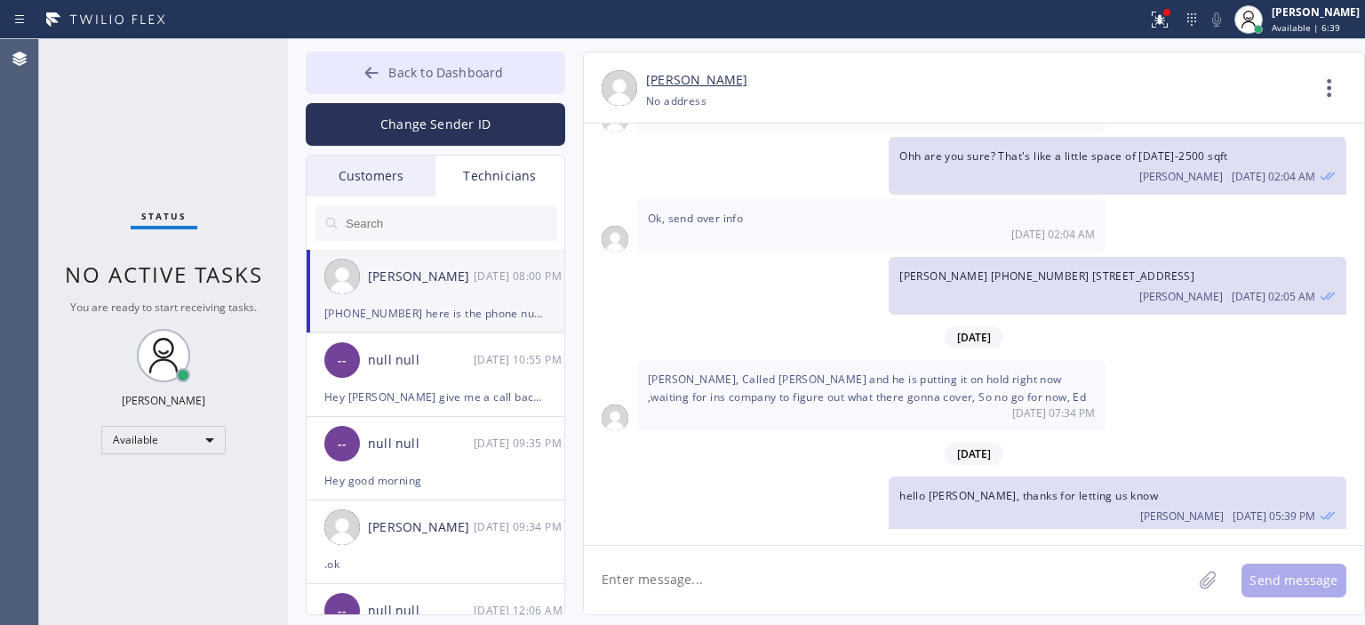
scroll to position [102731, 0]
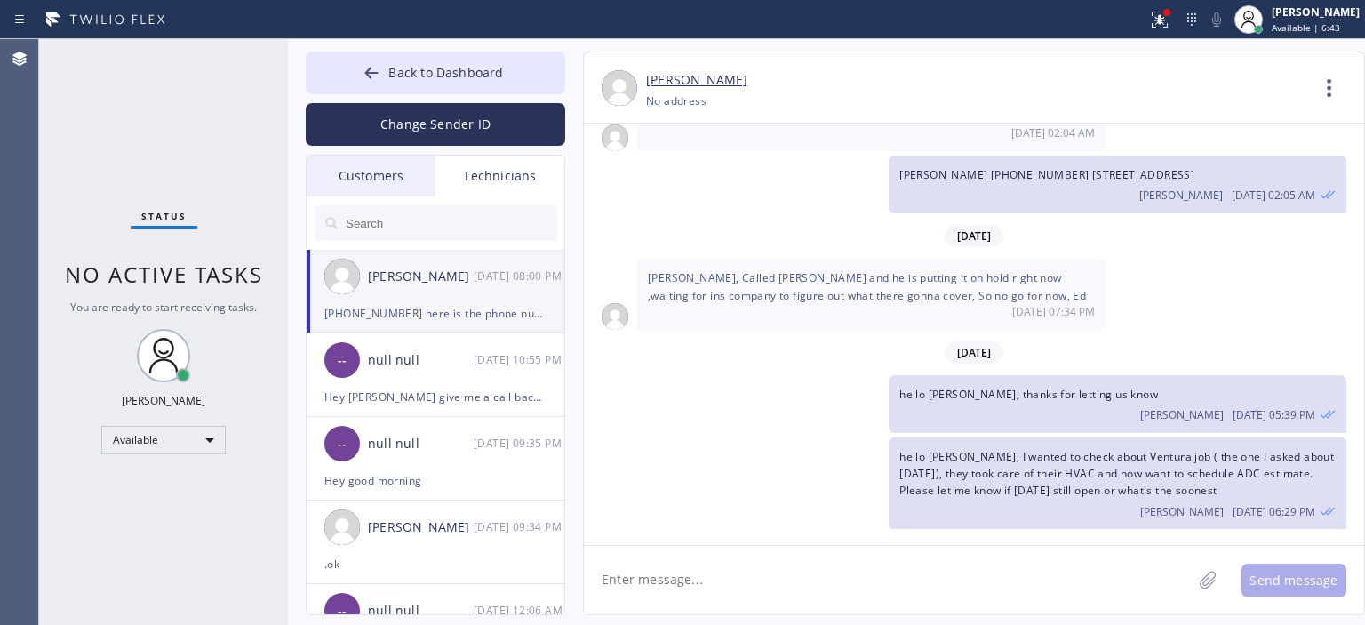
click at [401, 172] on div "Customers" at bounding box center [371, 176] width 129 height 41
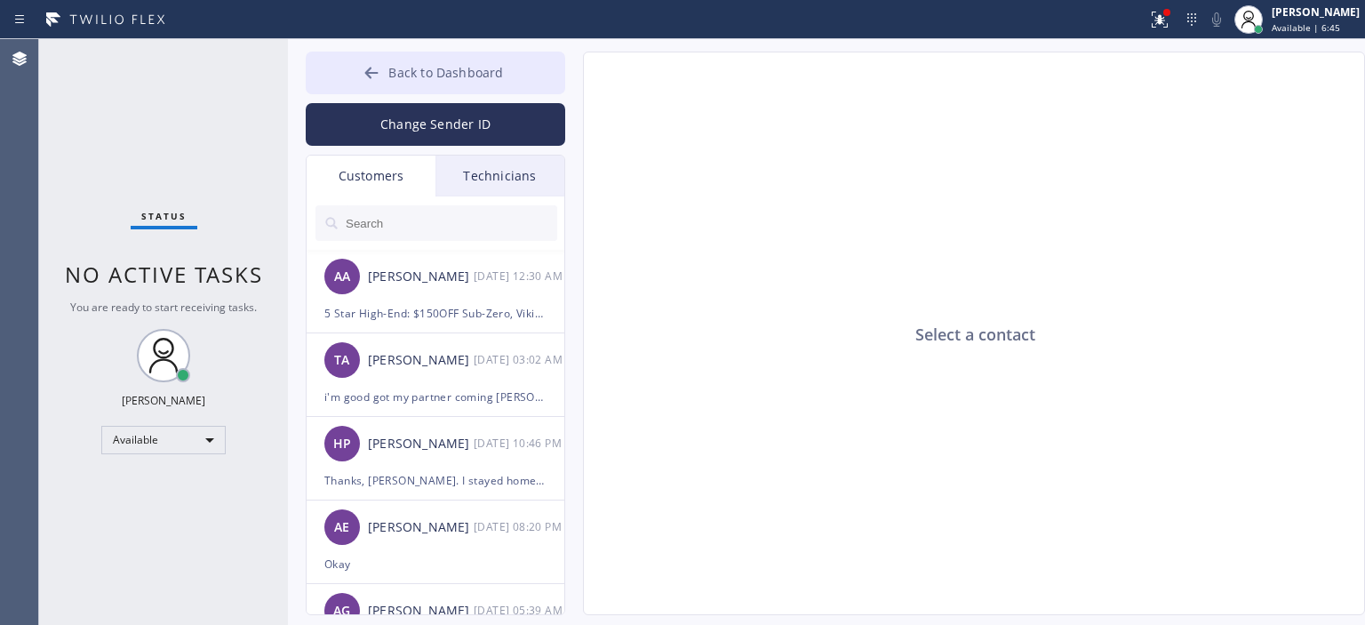
click at [381, 84] on div at bounding box center [371, 74] width 21 height 21
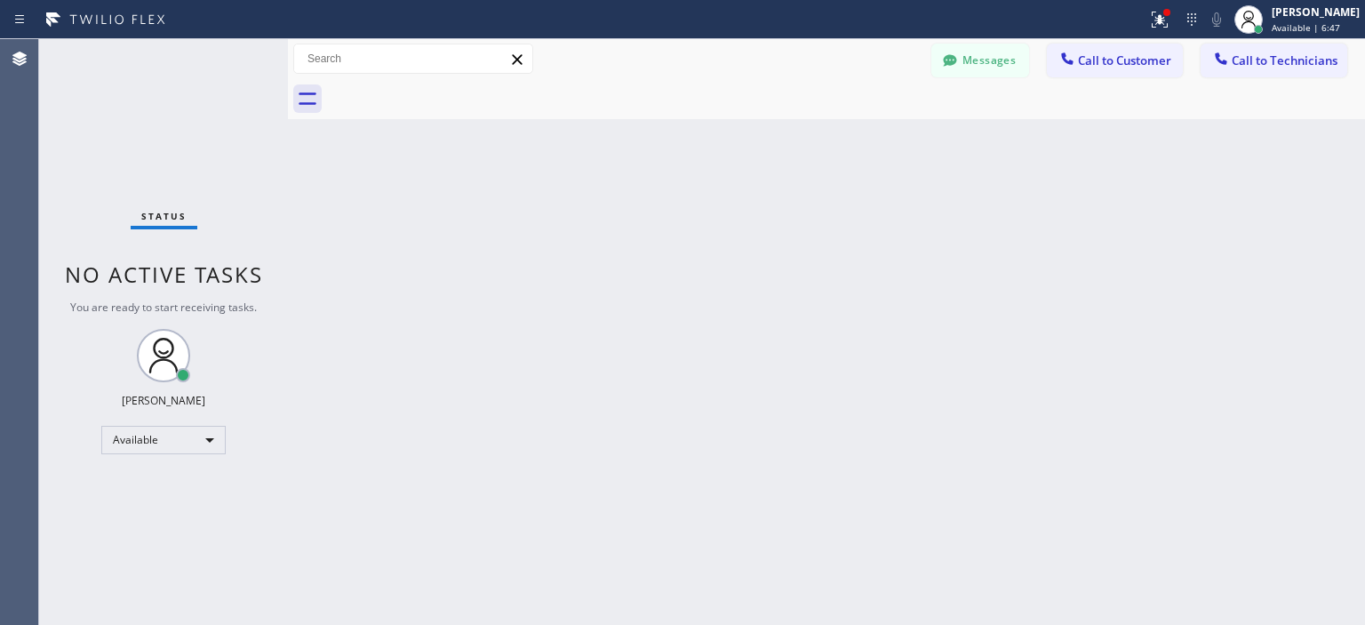
click at [81, 145] on div "Status No active tasks You are ready to start receiving tasks. [PERSON_NAME] Av…" at bounding box center [163, 332] width 249 height 586
click at [991, 52] on button "Messages" at bounding box center [980, 61] width 98 height 34
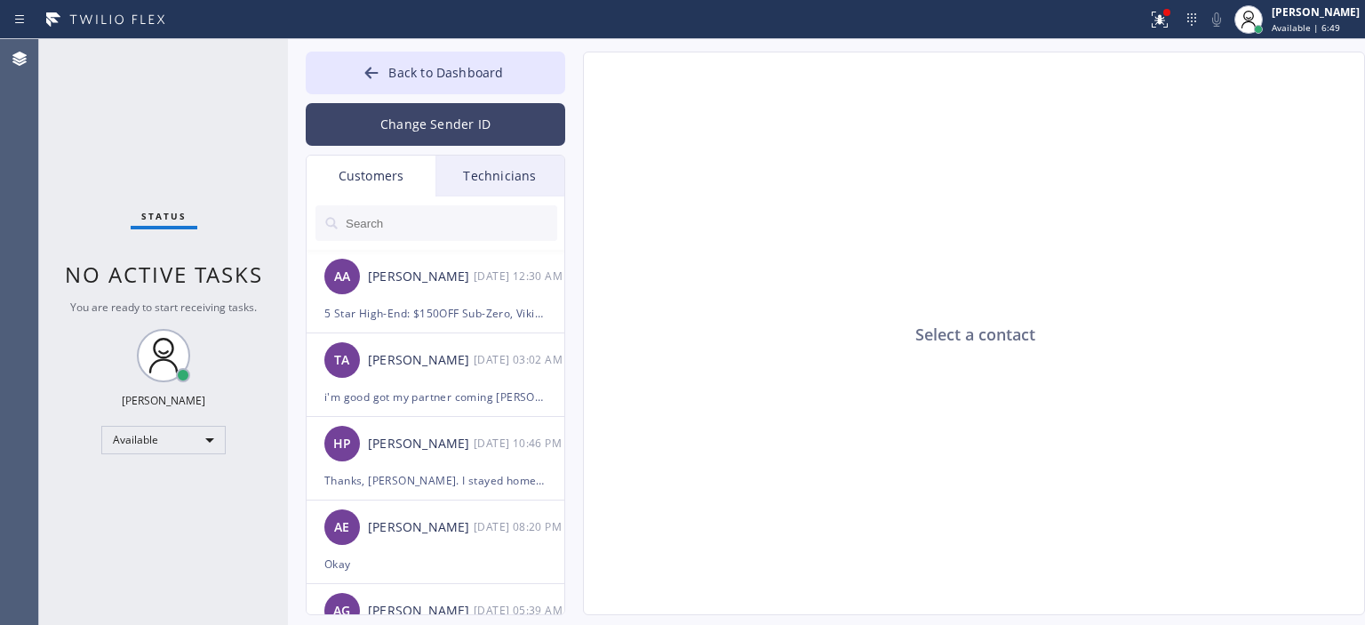
click at [405, 140] on button "Change Sender ID" at bounding box center [435, 124] width 259 height 43
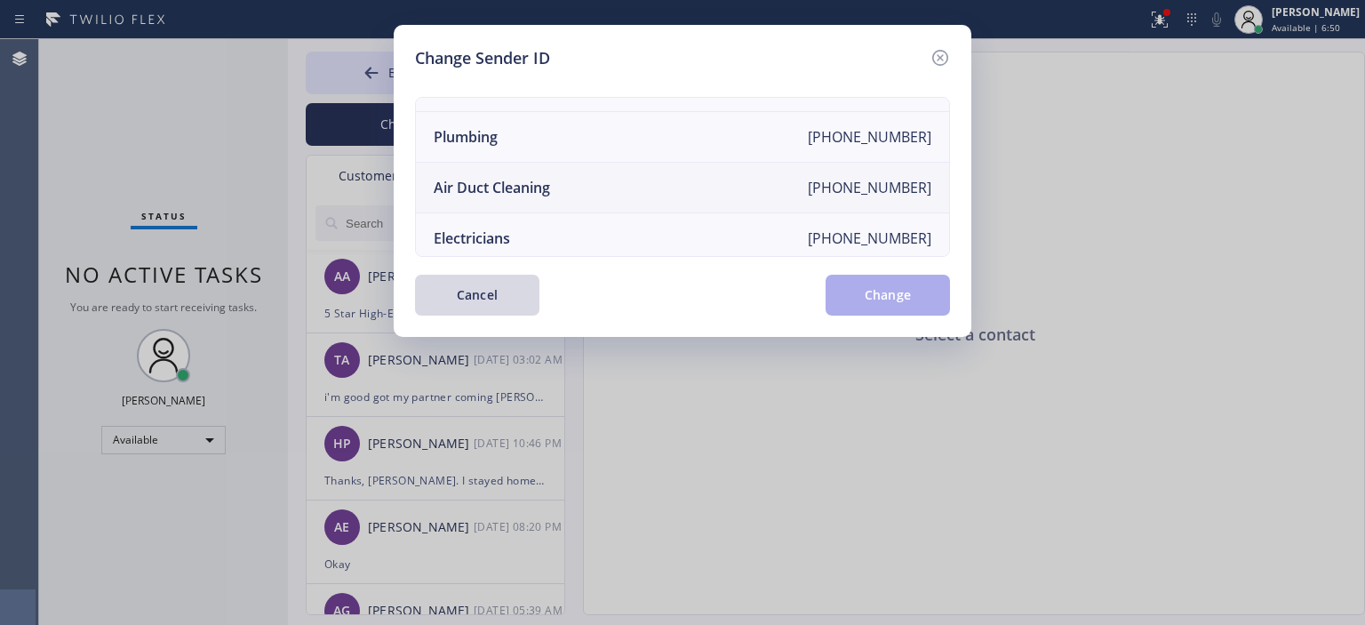
scroll to position [188, 0]
click at [542, 195] on div "Air Duct Cleaning" at bounding box center [492, 189] width 116 height 20
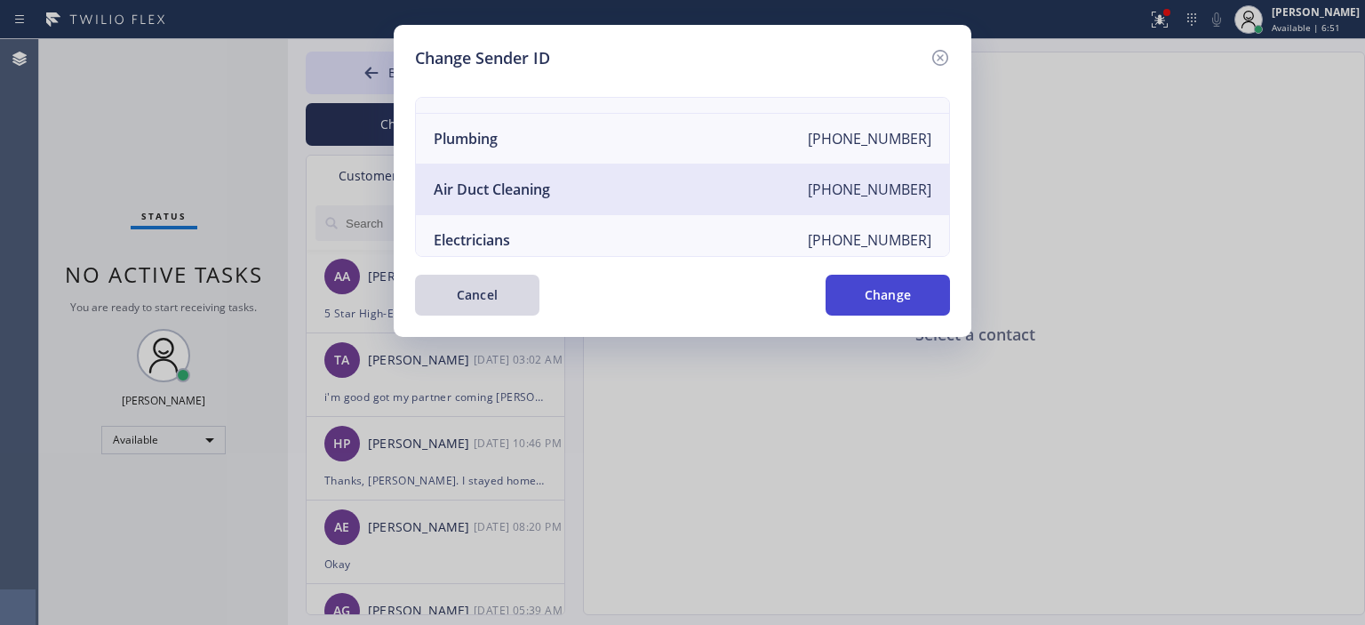
click at [896, 291] on button "Change" at bounding box center [888, 295] width 124 height 41
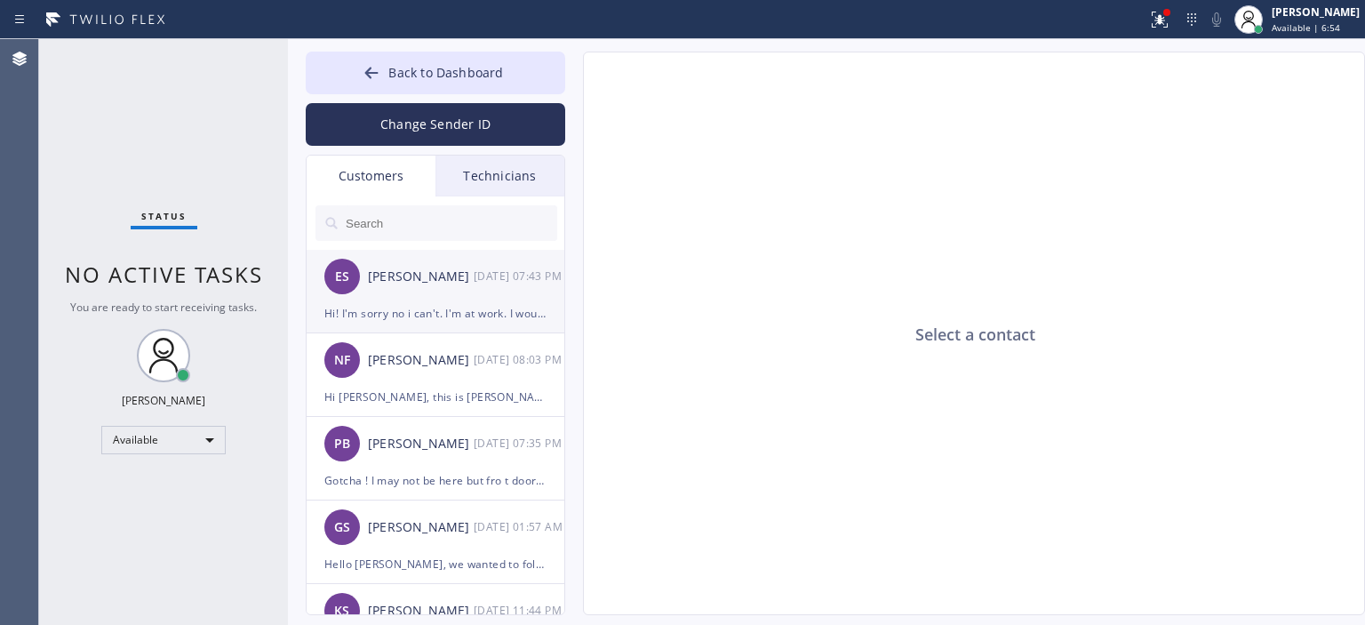
click at [456, 278] on div "[PERSON_NAME]" at bounding box center [421, 277] width 106 height 20
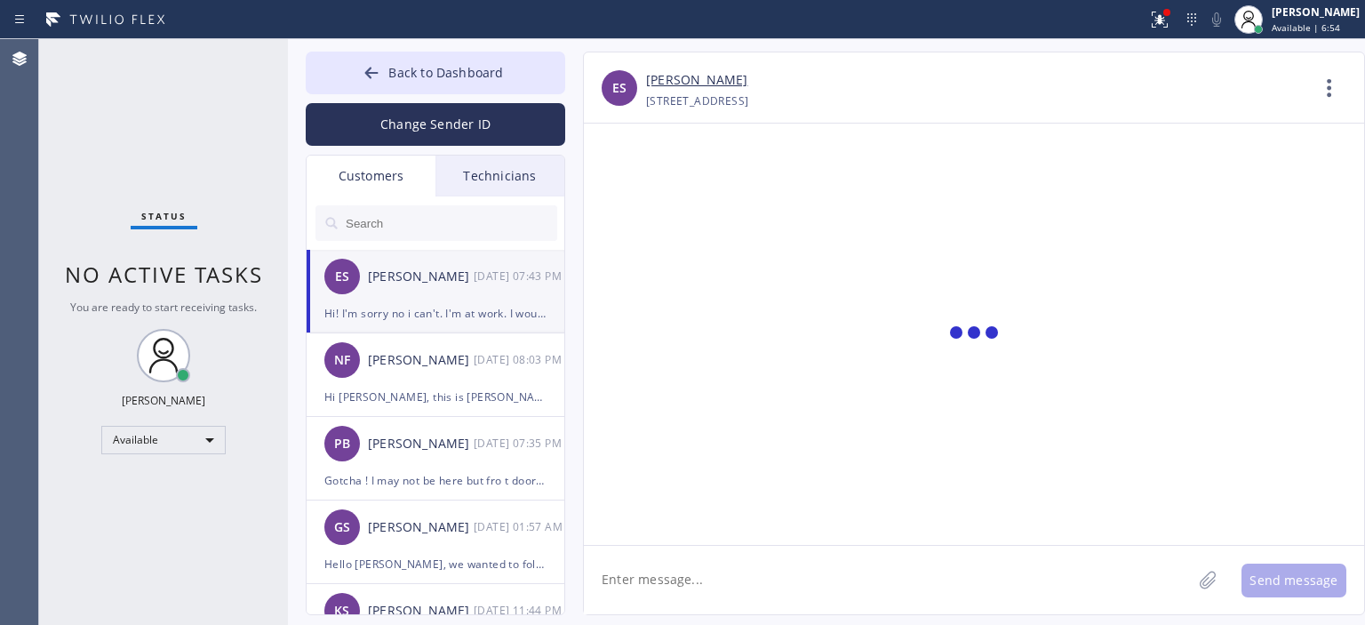
scroll to position [317, 0]
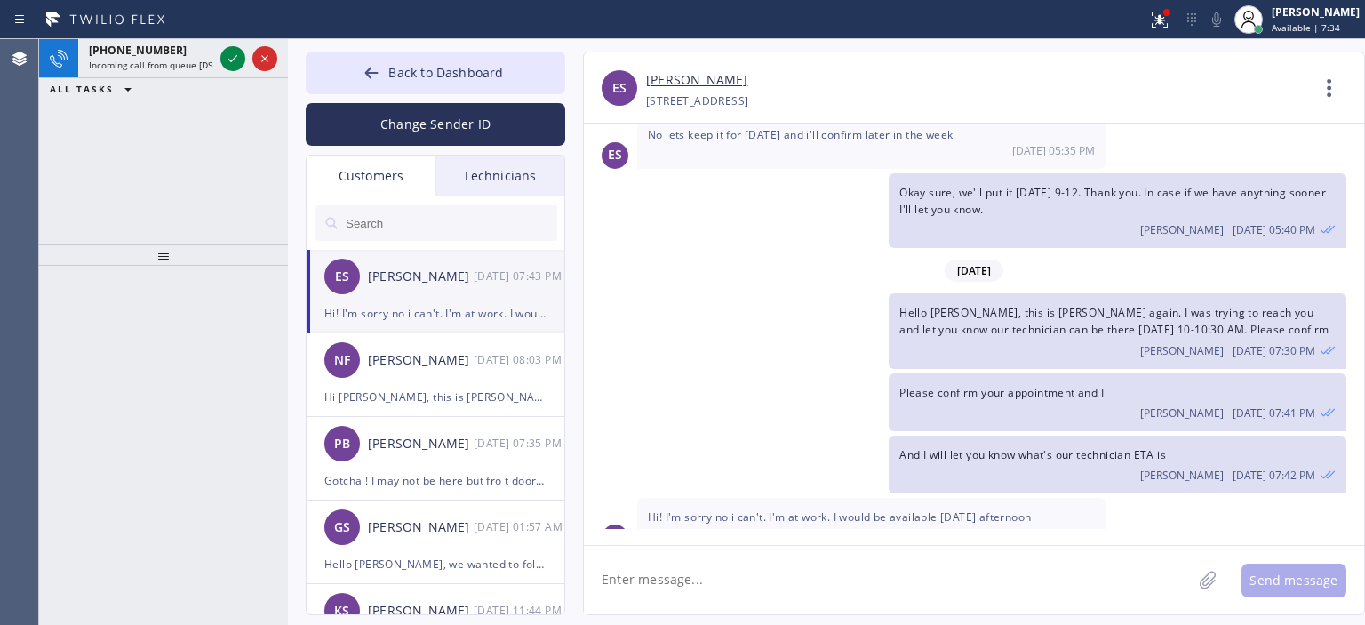
click at [60, 148] on div "[PHONE_NUMBER] Incoming call from queue [DSRs] ALL TASKS ALL TASKS ACTIVE TASKS…" at bounding box center [163, 141] width 249 height 205
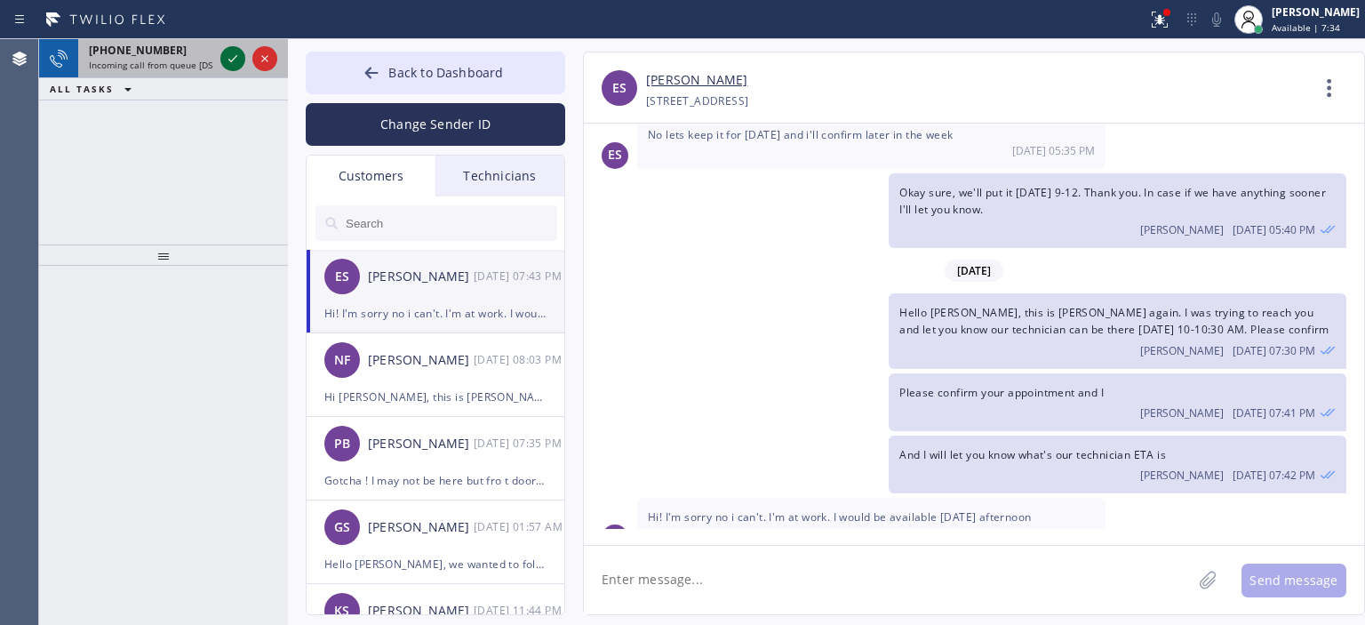
click at [231, 61] on icon at bounding box center [232, 58] width 9 height 7
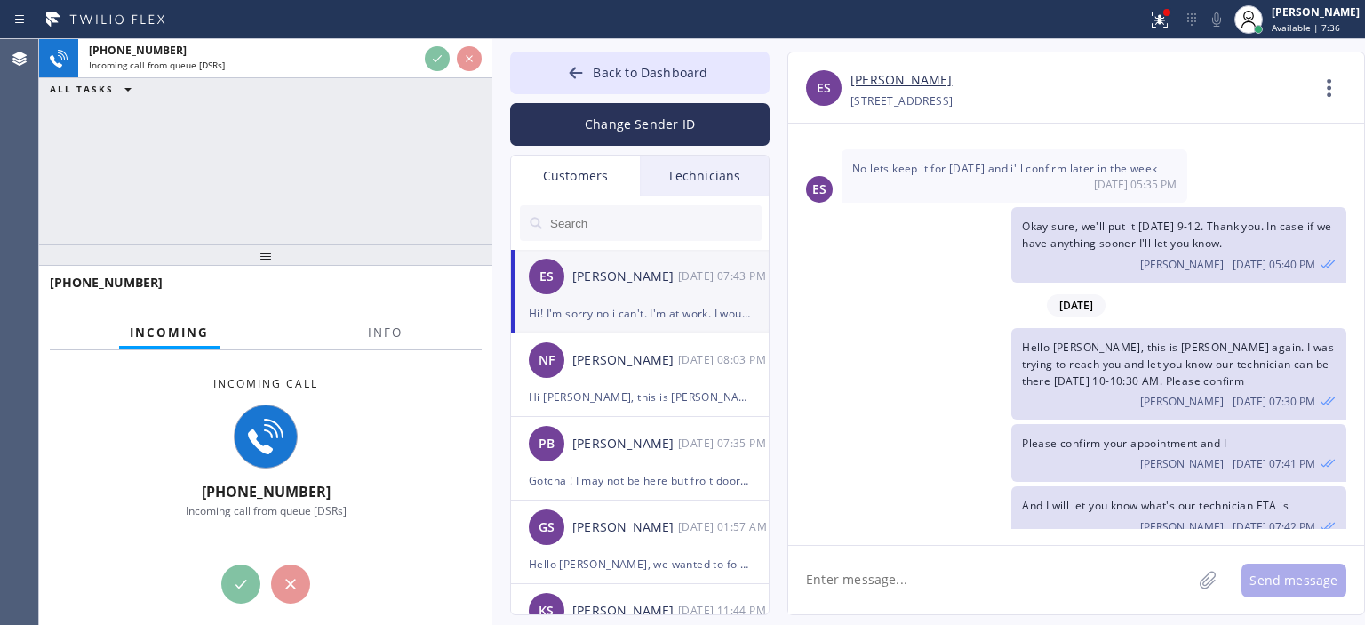
scroll to position [386, 0]
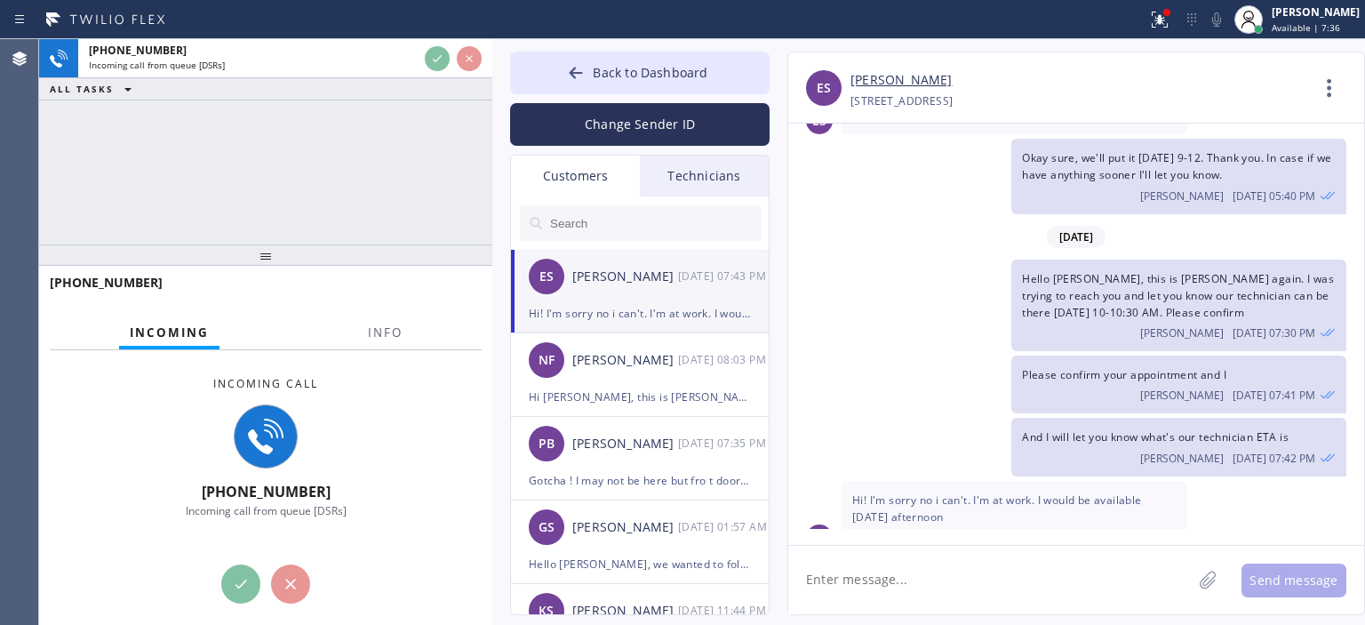
drag, startPoint x: 286, startPoint y: 74, endPoint x: 491, endPoint y: 84, distance: 204.7
click at [492, 84] on div at bounding box center [492, 332] width 0 height 586
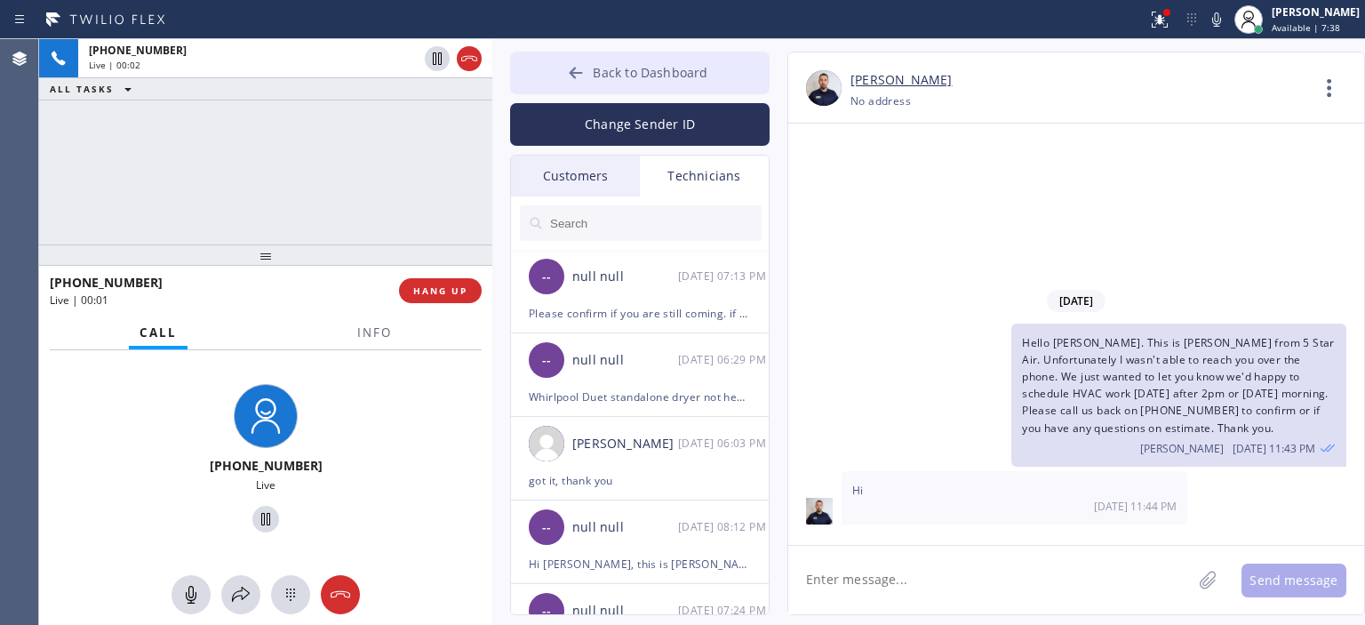
click at [571, 74] on icon at bounding box center [576, 73] width 18 height 18
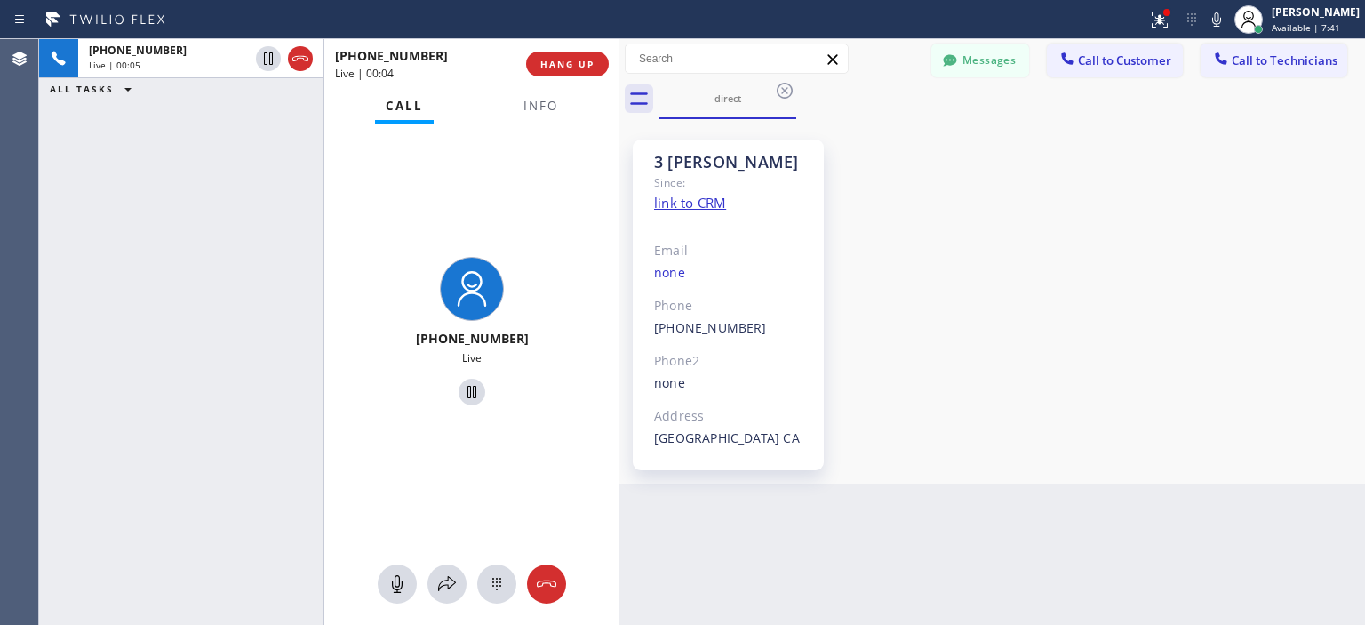
drag, startPoint x: 493, startPoint y: 121, endPoint x: 620, endPoint y: 124, distance: 127.1
click at [619, 124] on div at bounding box center [619, 332] width 0 height 586
click at [981, 62] on button "Messages" at bounding box center [980, 61] width 98 height 34
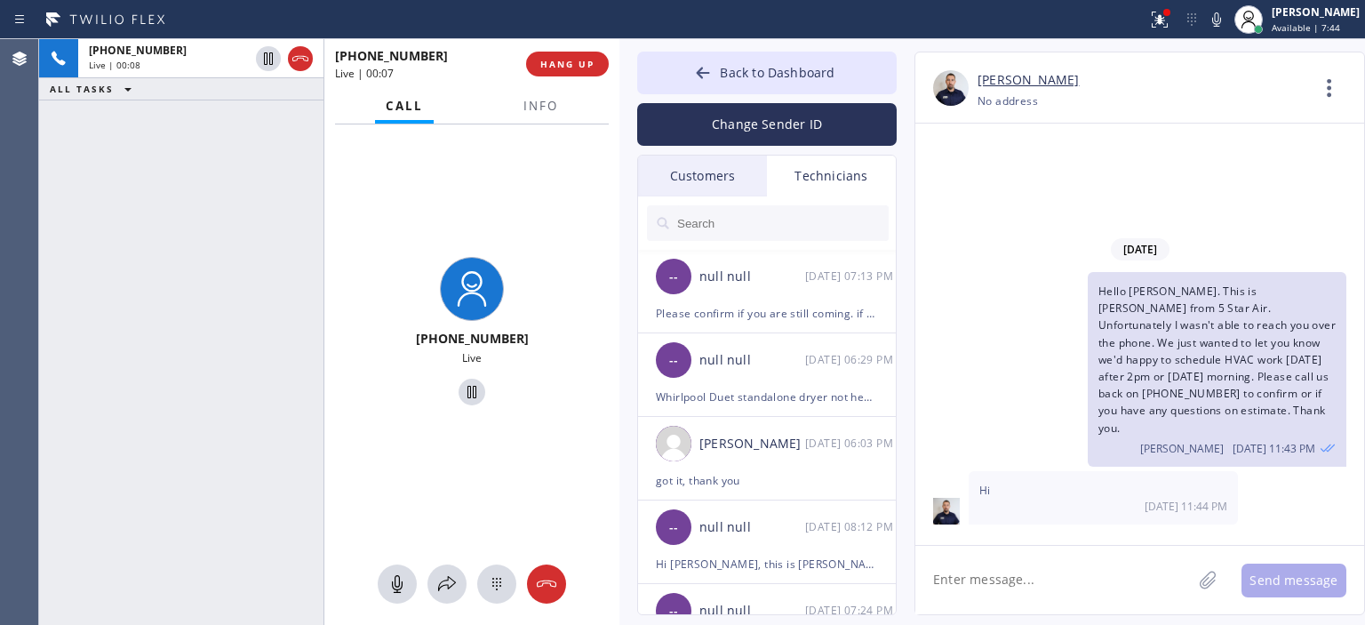
click at [703, 170] on div "Customers" at bounding box center [702, 176] width 129 height 41
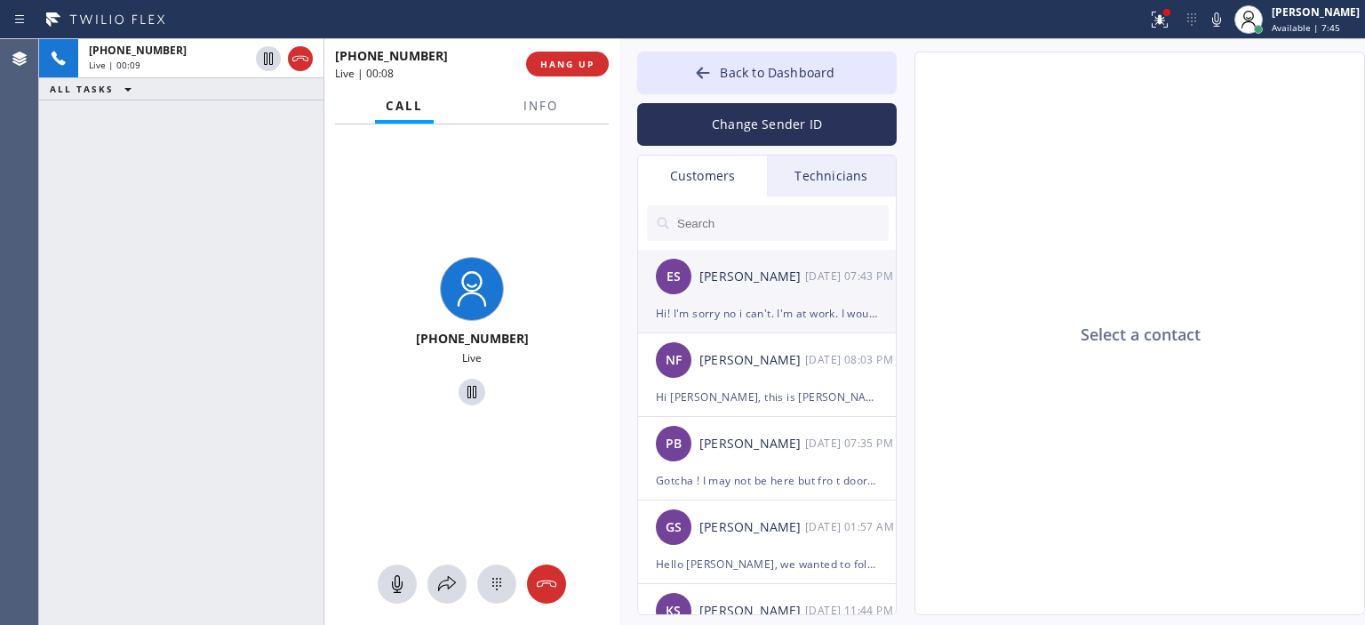
click at [793, 321] on div "Hi! I'm sorry no i can't. I'm at work. I would be available [DATE] afternoon" at bounding box center [767, 313] width 222 height 20
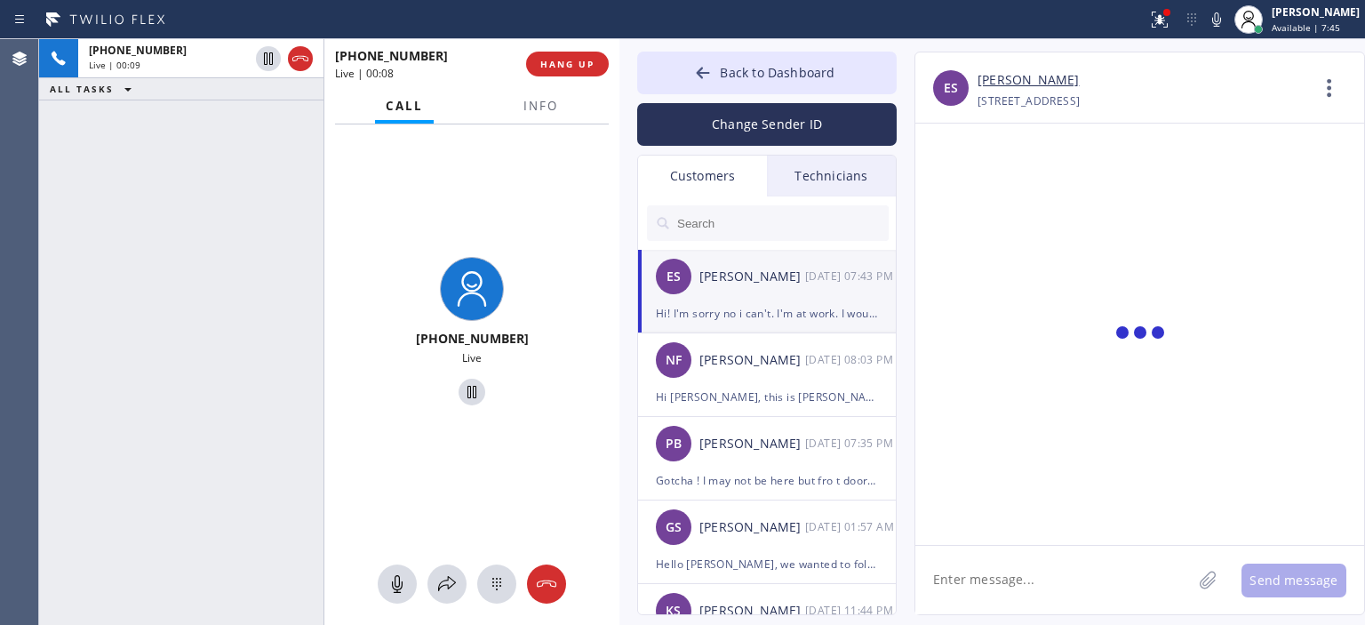
scroll to position [505, 0]
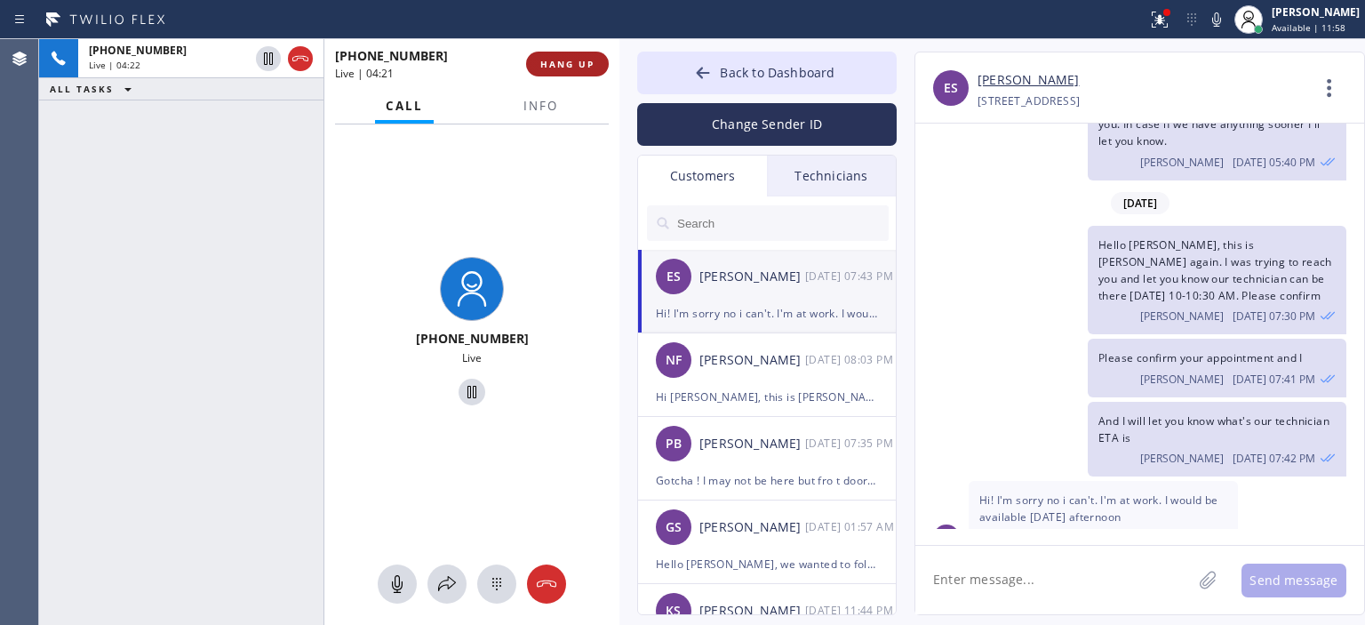
click at [554, 60] on span "HANG UP" at bounding box center [567, 64] width 54 height 12
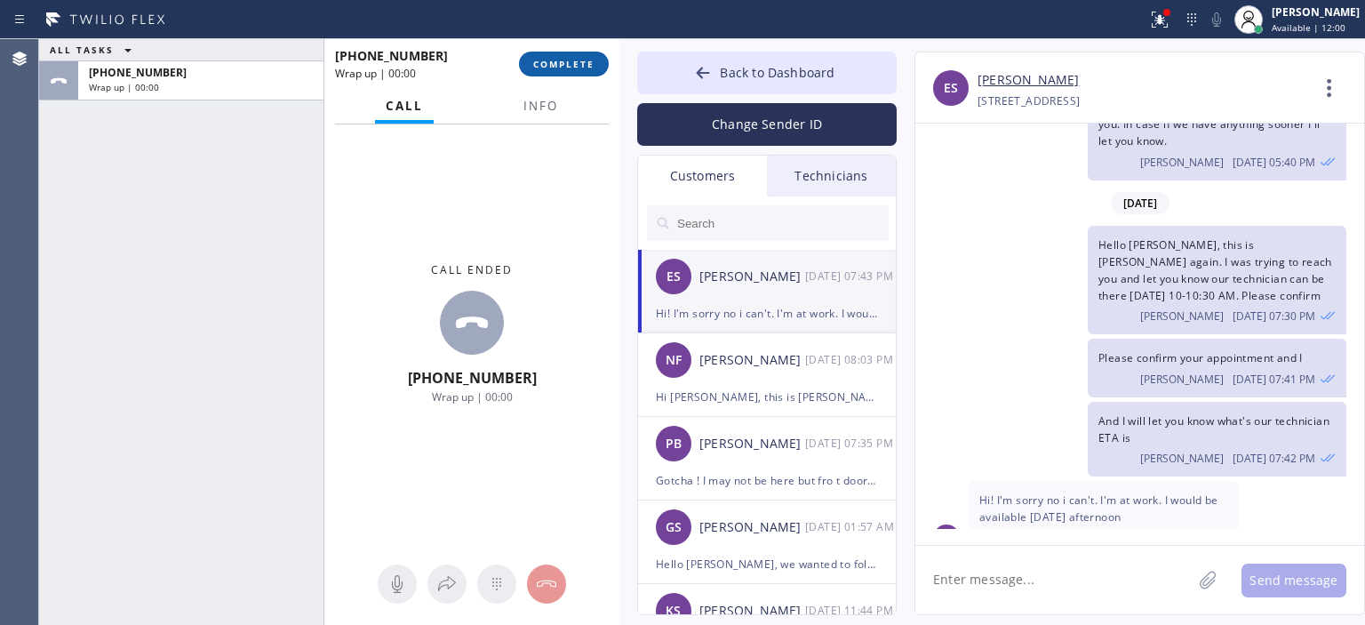
click at [563, 63] on span "COMPLETE" at bounding box center [563, 64] width 61 height 12
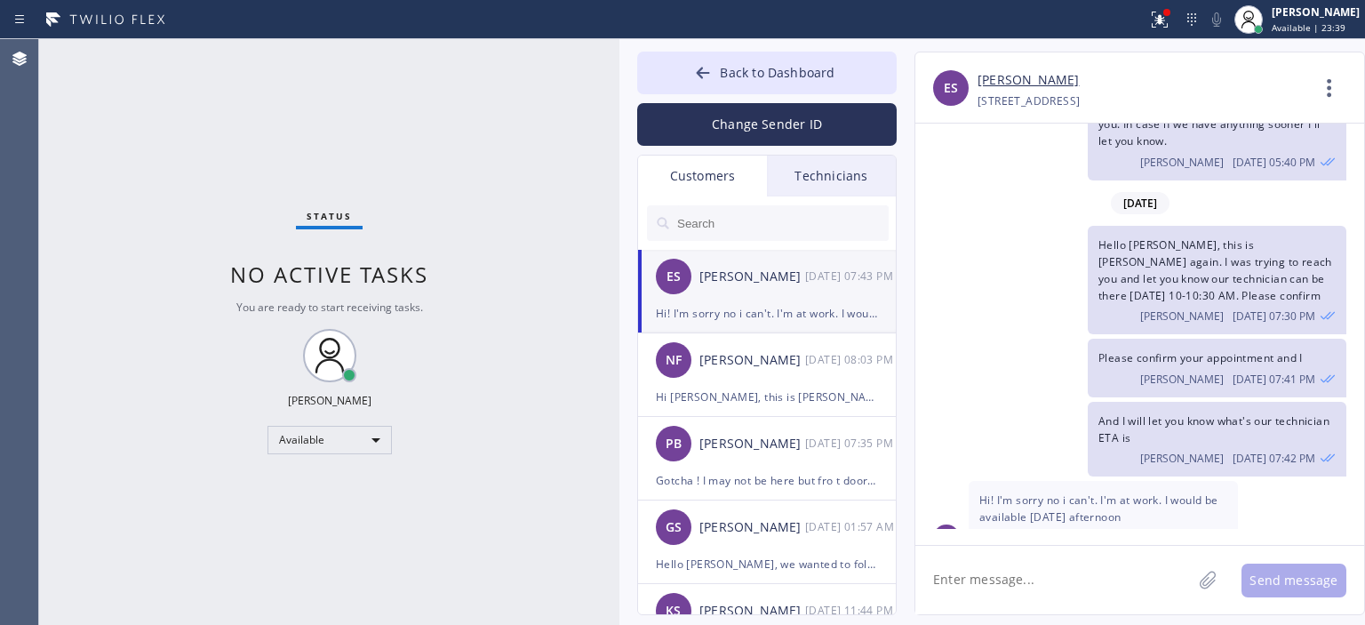
click at [1037, 579] on textarea at bounding box center [1053, 580] width 276 height 68
type textarea "H"
click at [1014, 593] on textarea at bounding box center [1053, 580] width 276 height 68
type textarea "H"
type textarea "P"
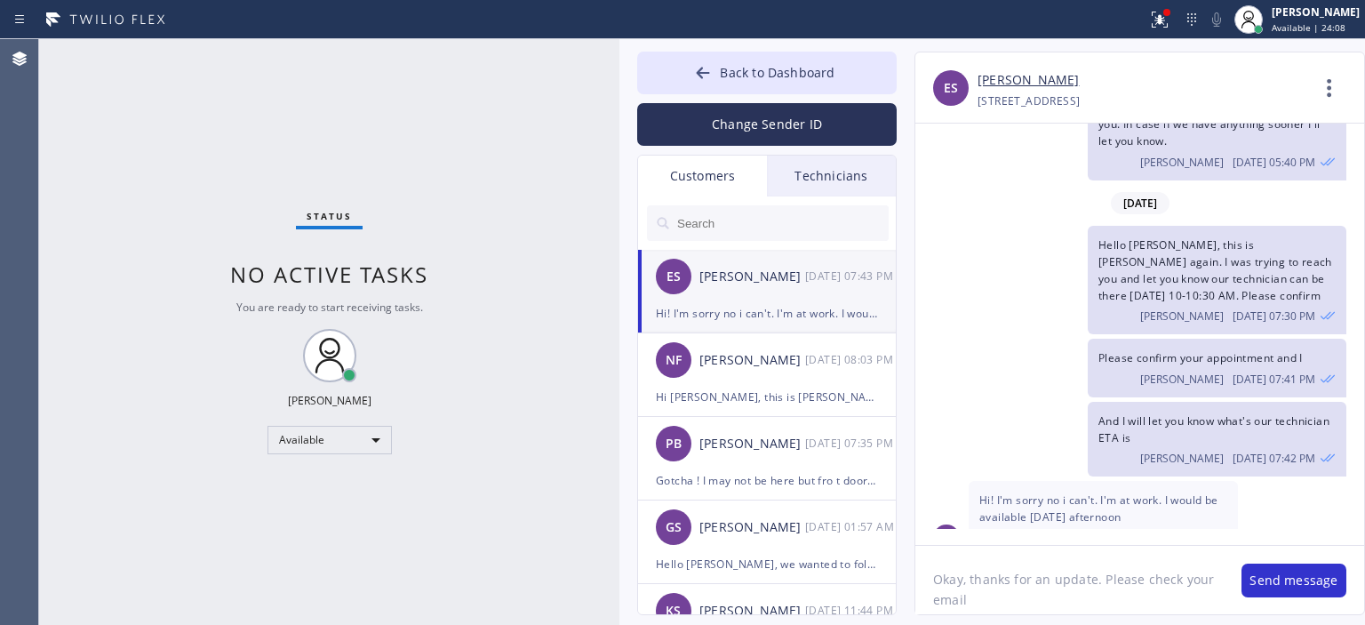
paste textarea "[EMAIL_ADDRESS][DOMAIN_NAME]"
click at [1187, 604] on textarea "Okay, thanks for an update. Please check your email [EMAIL_ADDRESS][DOMAIN_NAME…" at bounding box center [1069, 580] width 308 height 68
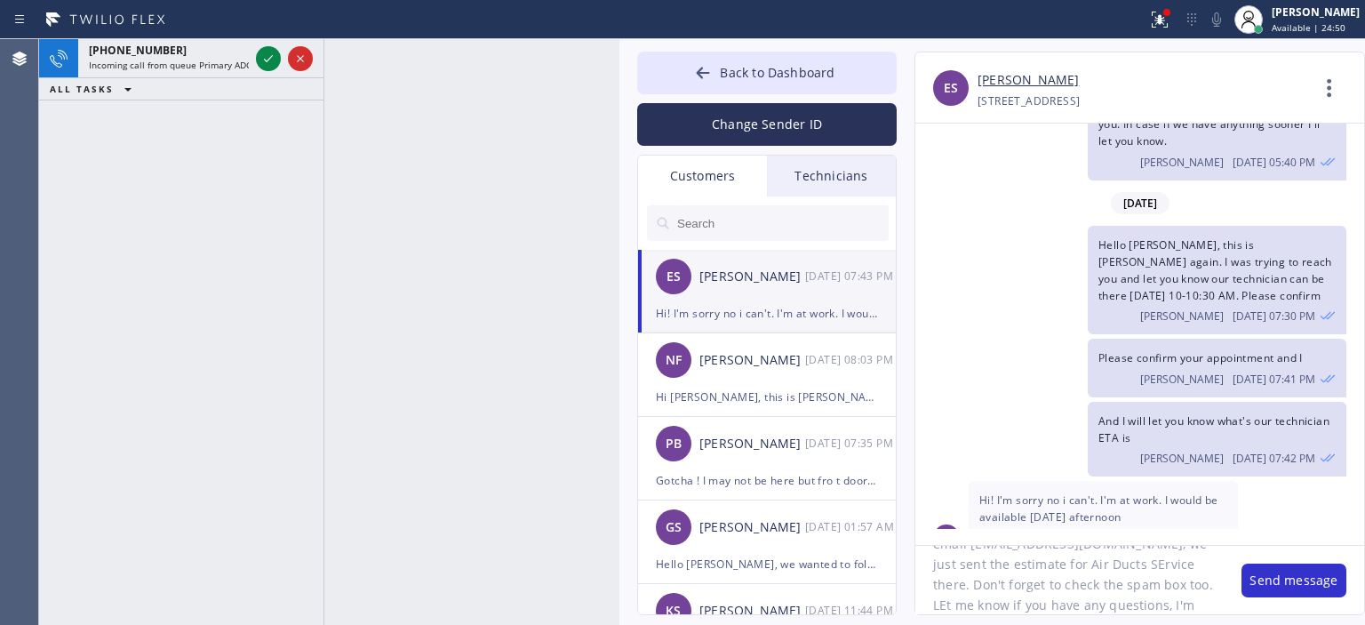
scroll to position [76, 0]
click at [990, 578] on textarea "Okay, thanks for an update. Please check your email [EMAIL_ADDRESS][DOMAIN_NAME…" at bounding box center [1069, 580] width 308 height 68
type textarea "Okay, thanks for an update. Please check your email [EMAIL_ADDRESS][DOMAIN_NAME…"
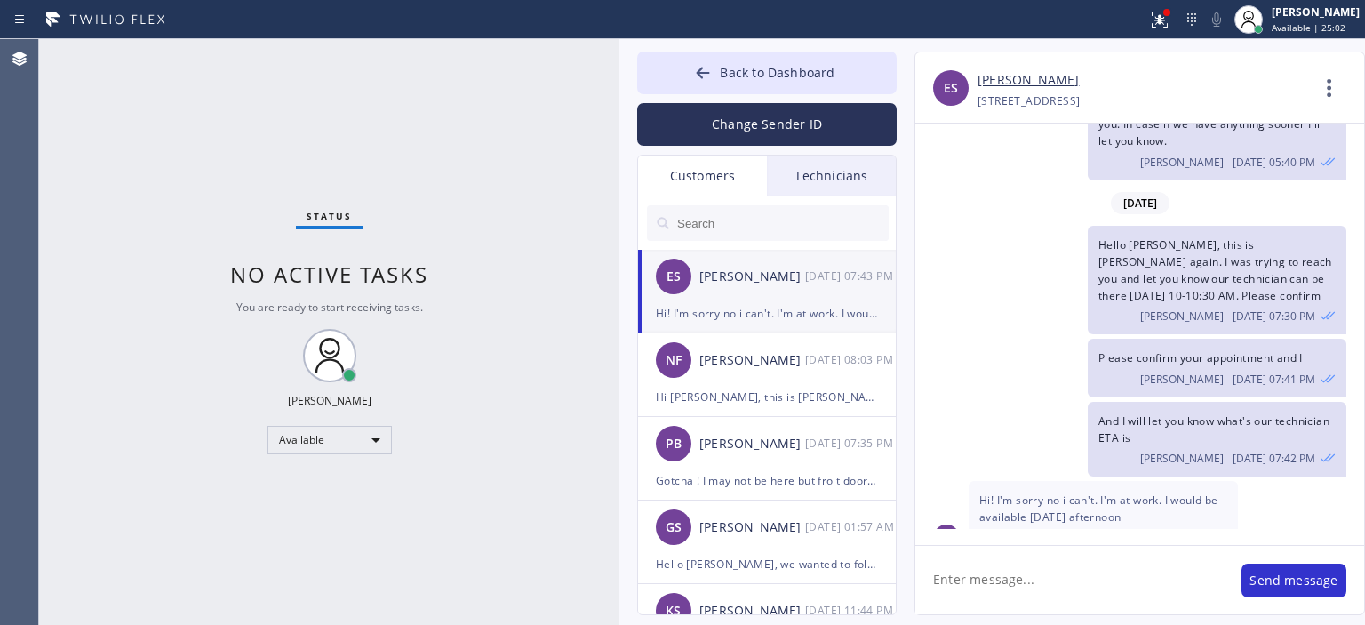
scroll to position [0, 0]
paste textarea "Okay, thanks for an update. Please check your email [EMAIL_ADDRESS][DOMAIN_NAME…"
type textarea "Okay, thanks for an update. Please check your email [EMAIL_ADDRESS][DOMAIN_NAME…"
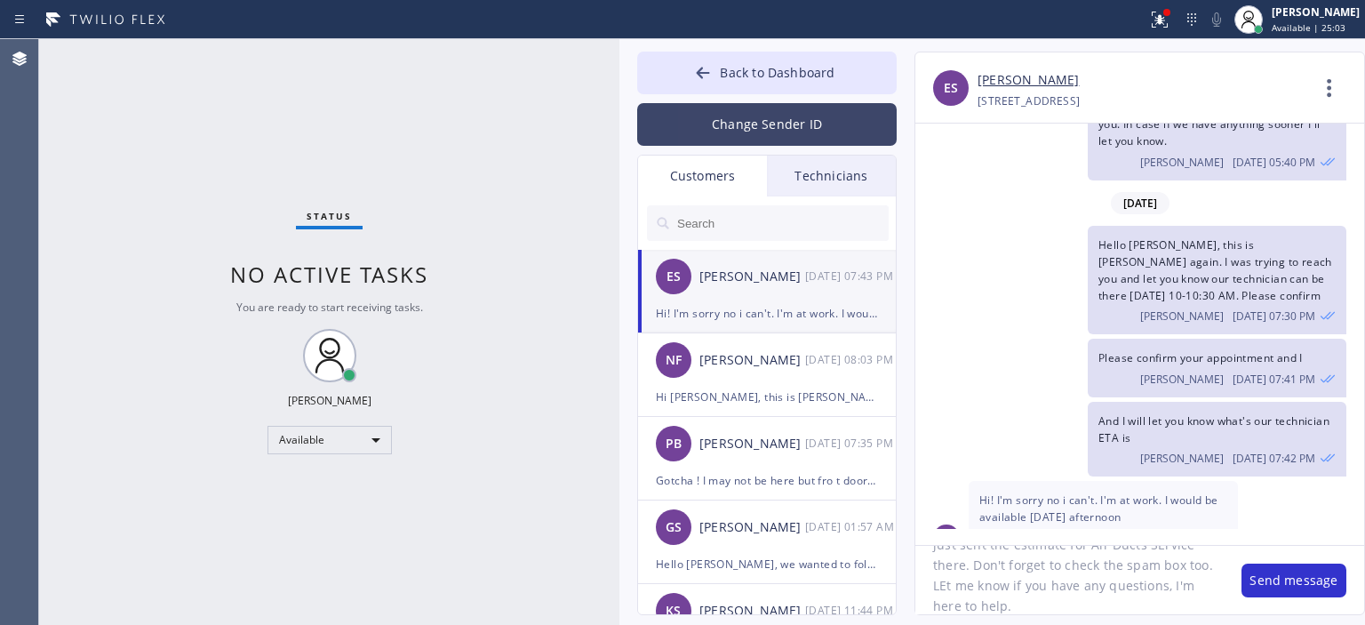
click at [746, 120] on button "Change Sender ID" at bounding box center [766, 124] width 259 height 43
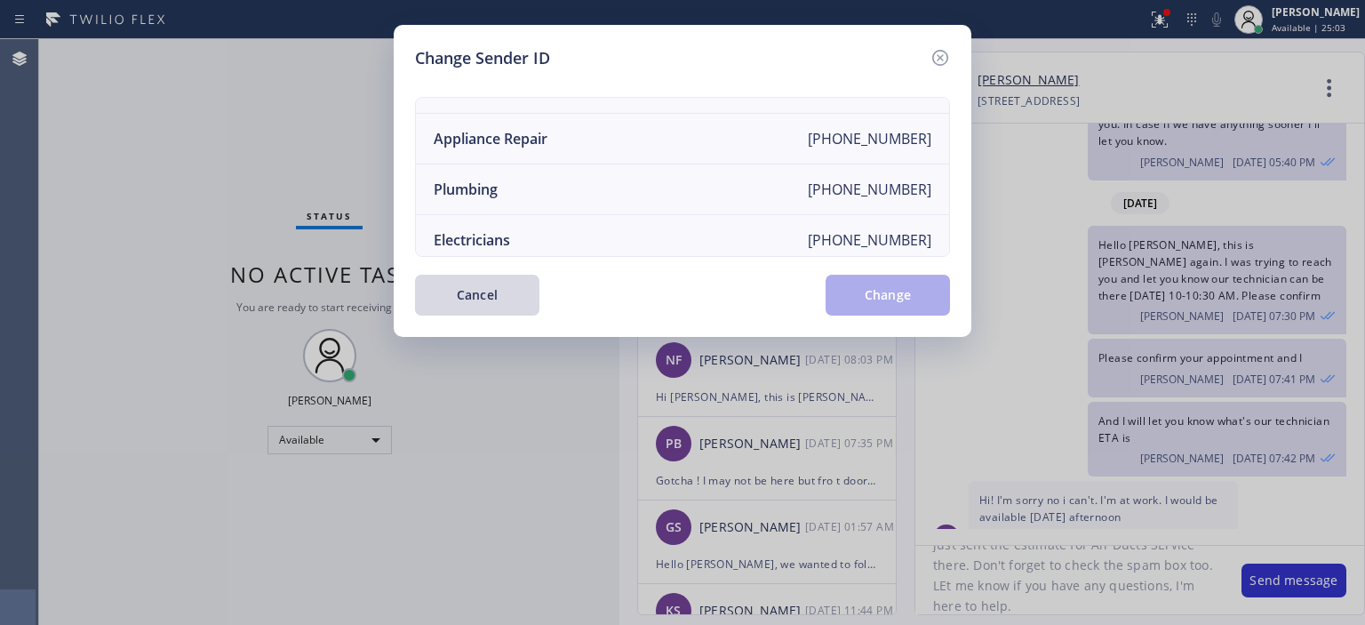
scroll to position [0, 0]
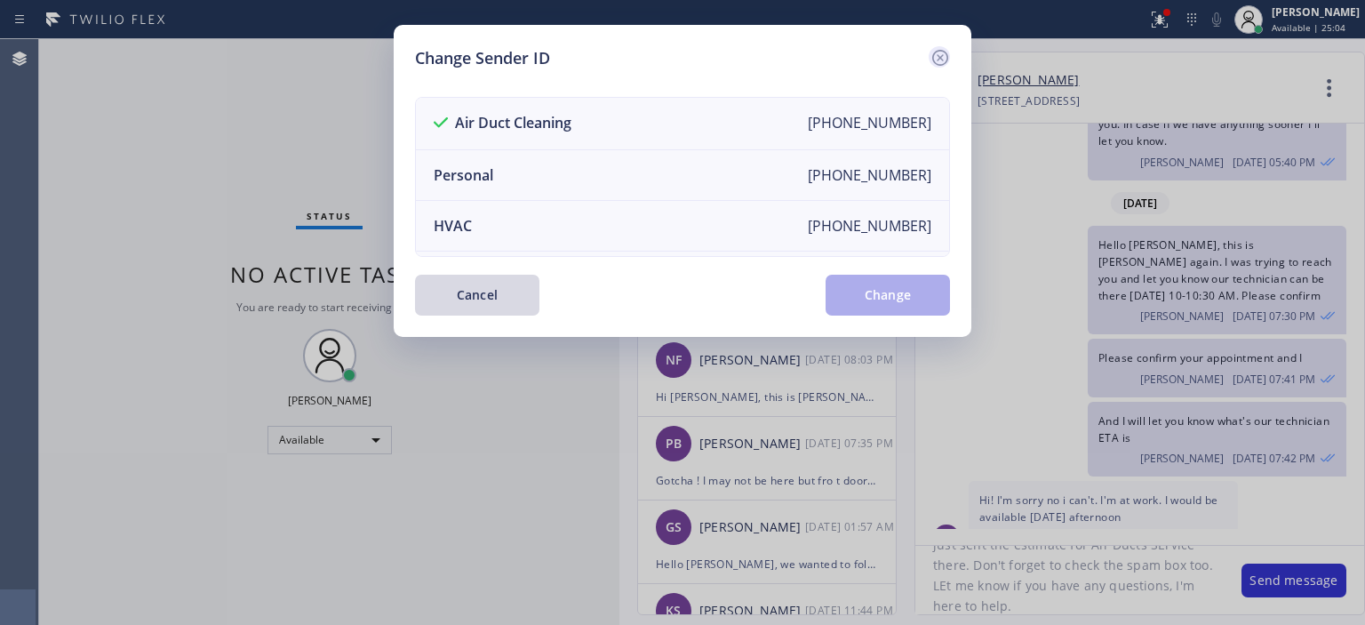
click at [936, 58] on icon at bounding box center [939, 57] width 21 height 21
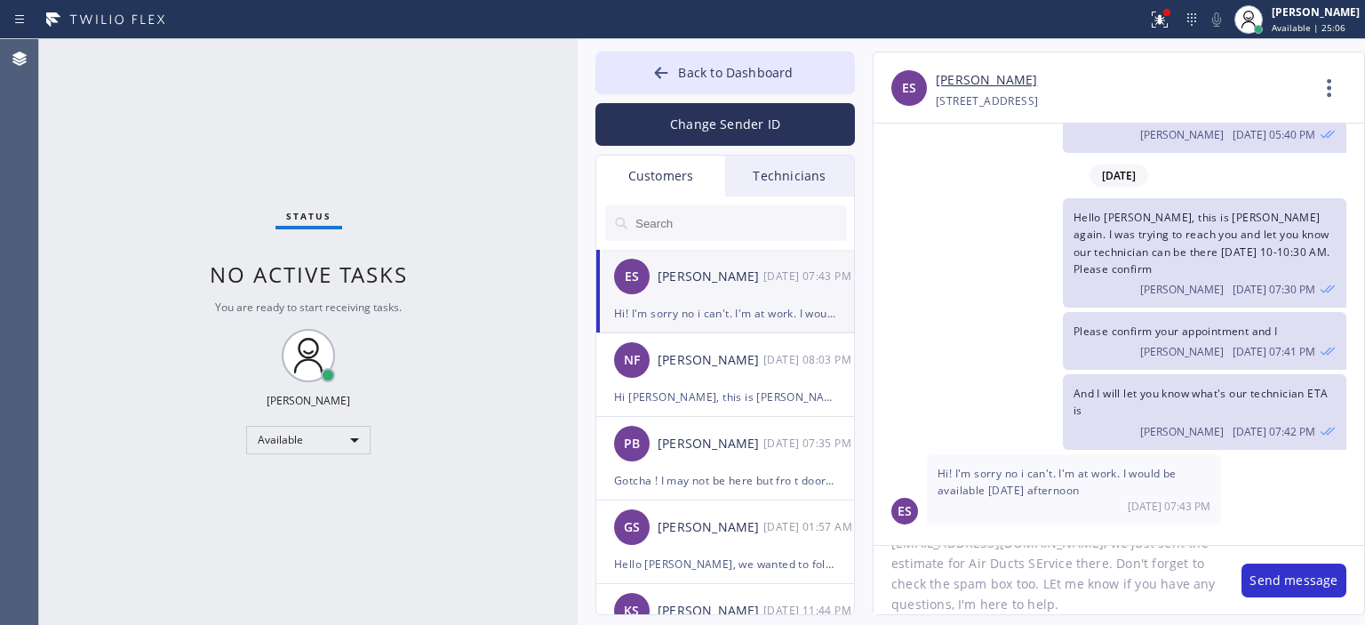
scroll to position [488, 0]
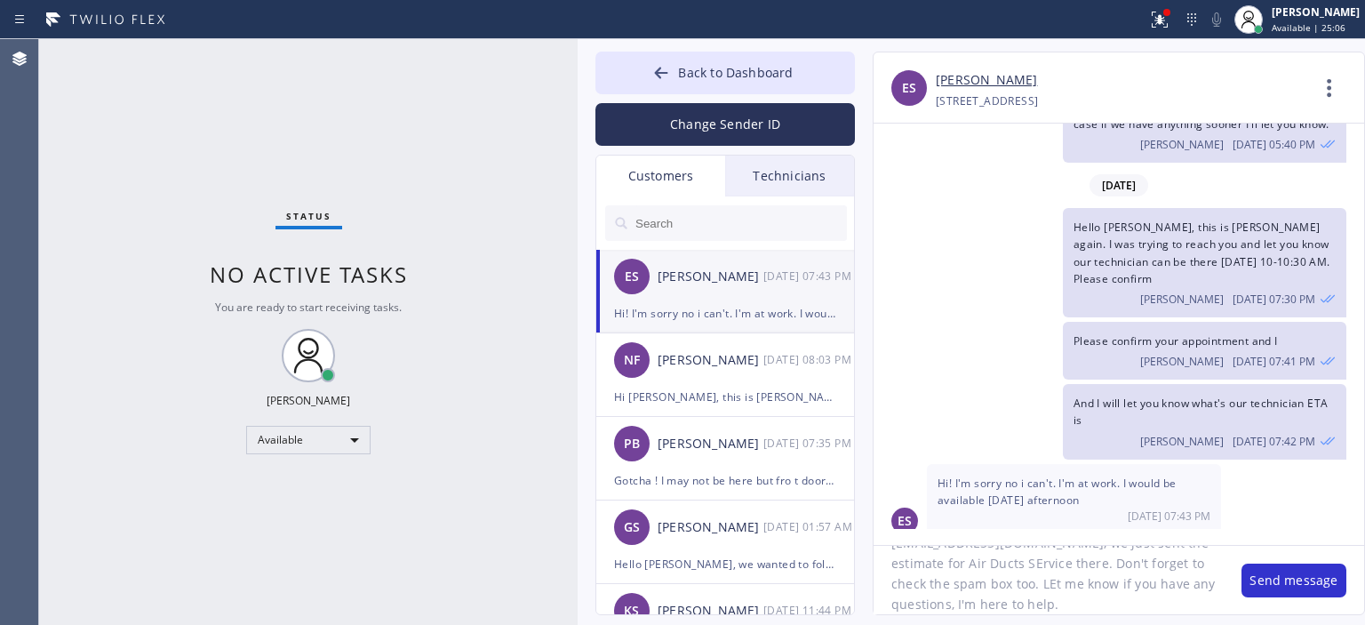
drag, startPoint x: 615, startPoint y: 107, endPoint x: 573, endPoint y: 108, distance: 41.8
click at [578, 108] on div at bounding box center [578, 332] width 0 height 586
click at [1274, 585] on button "Send message" at bounding box center [1293, 580] width 105 height 34
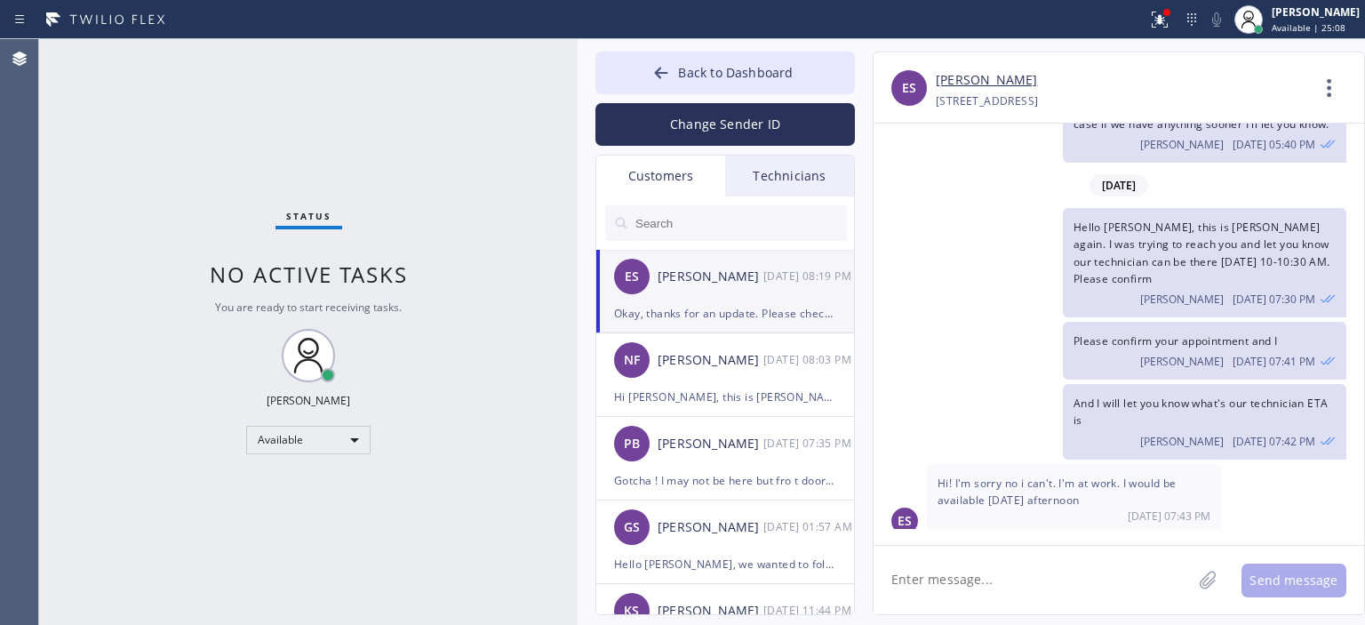
scroll to position [618, 0]
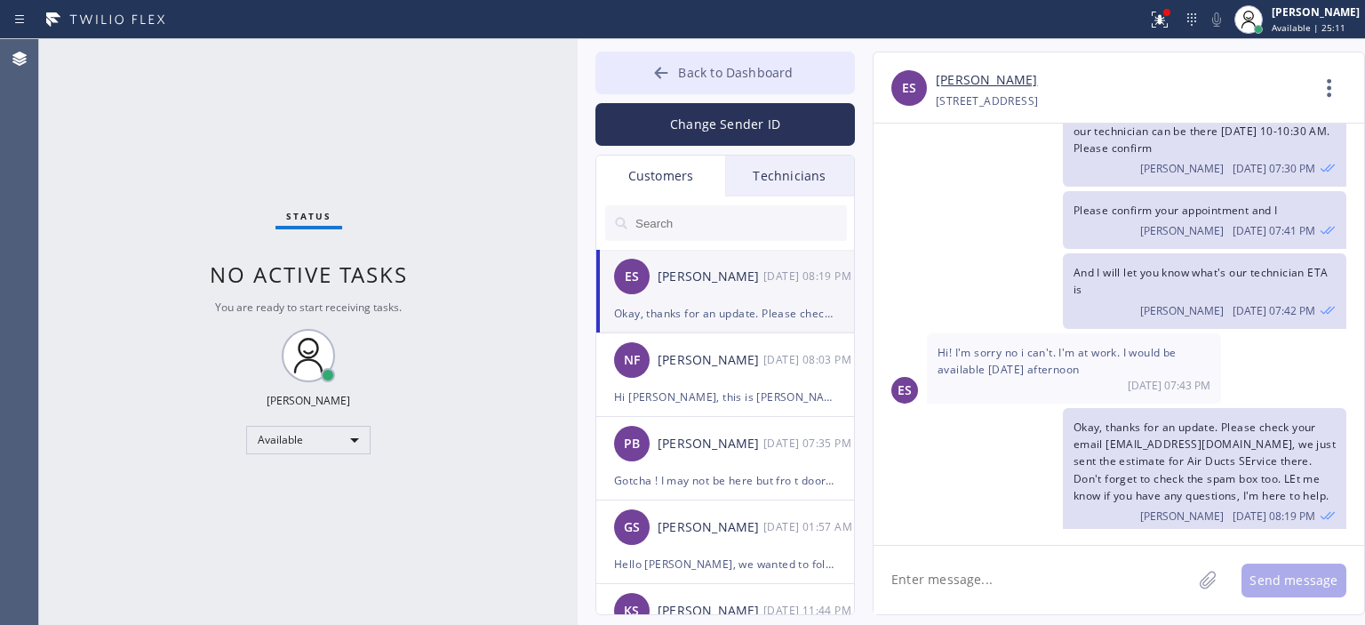
click at [655, 71] on icon at bounding box center [661, 73] width 18 height 18
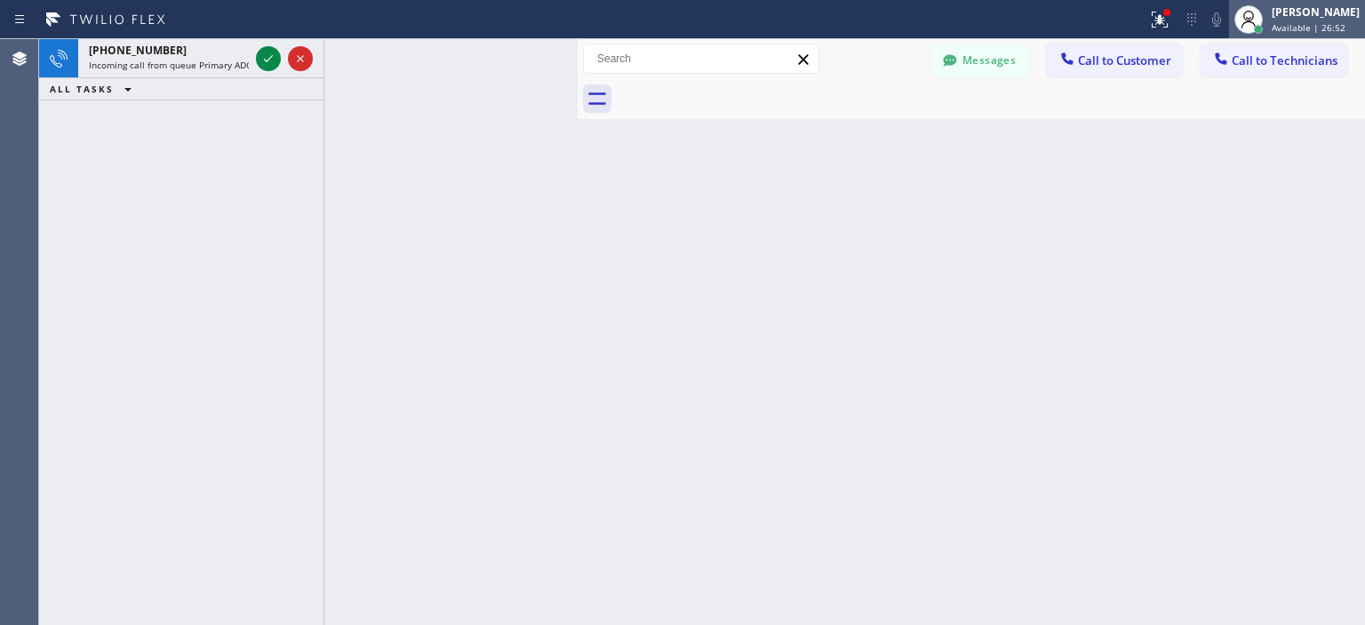
click at [1294, 21] on span "Available | 26:52" at bounding box center [1309, 27] width 74 height 12
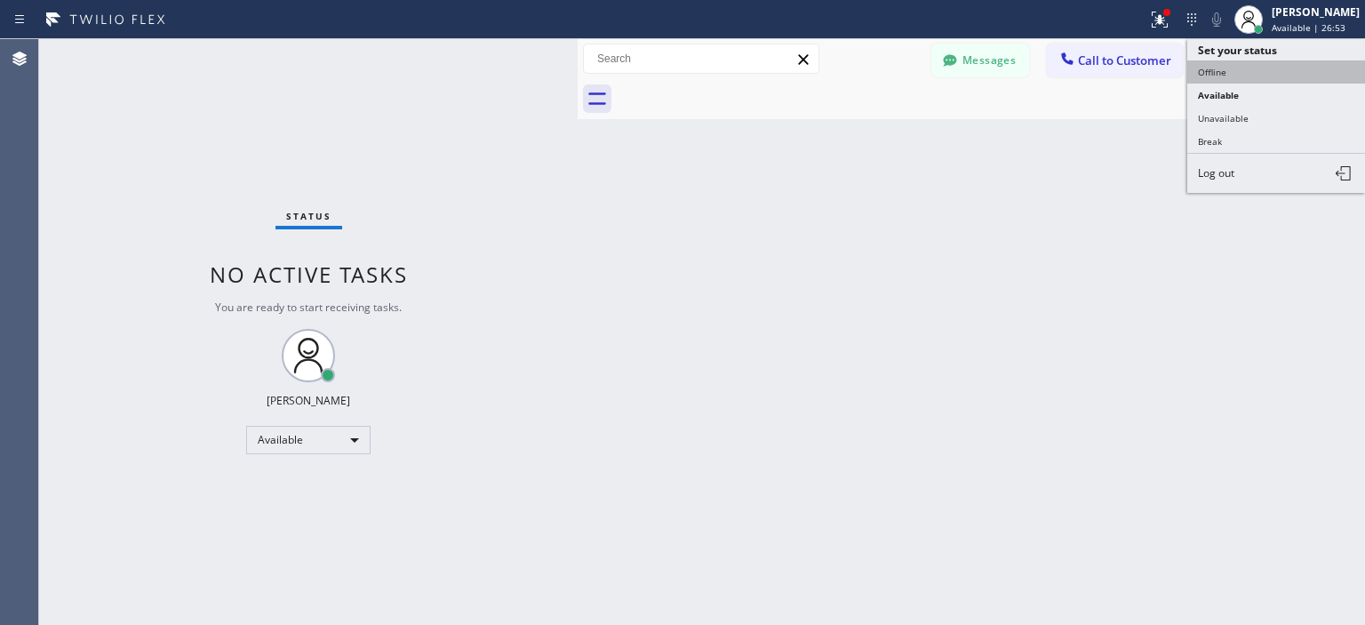
click at [1228, 68] on button "Offline" at bounding box center [1276, 71] width 178 height 23
